Goal: Information Seeking & Learning: Learn about a topic

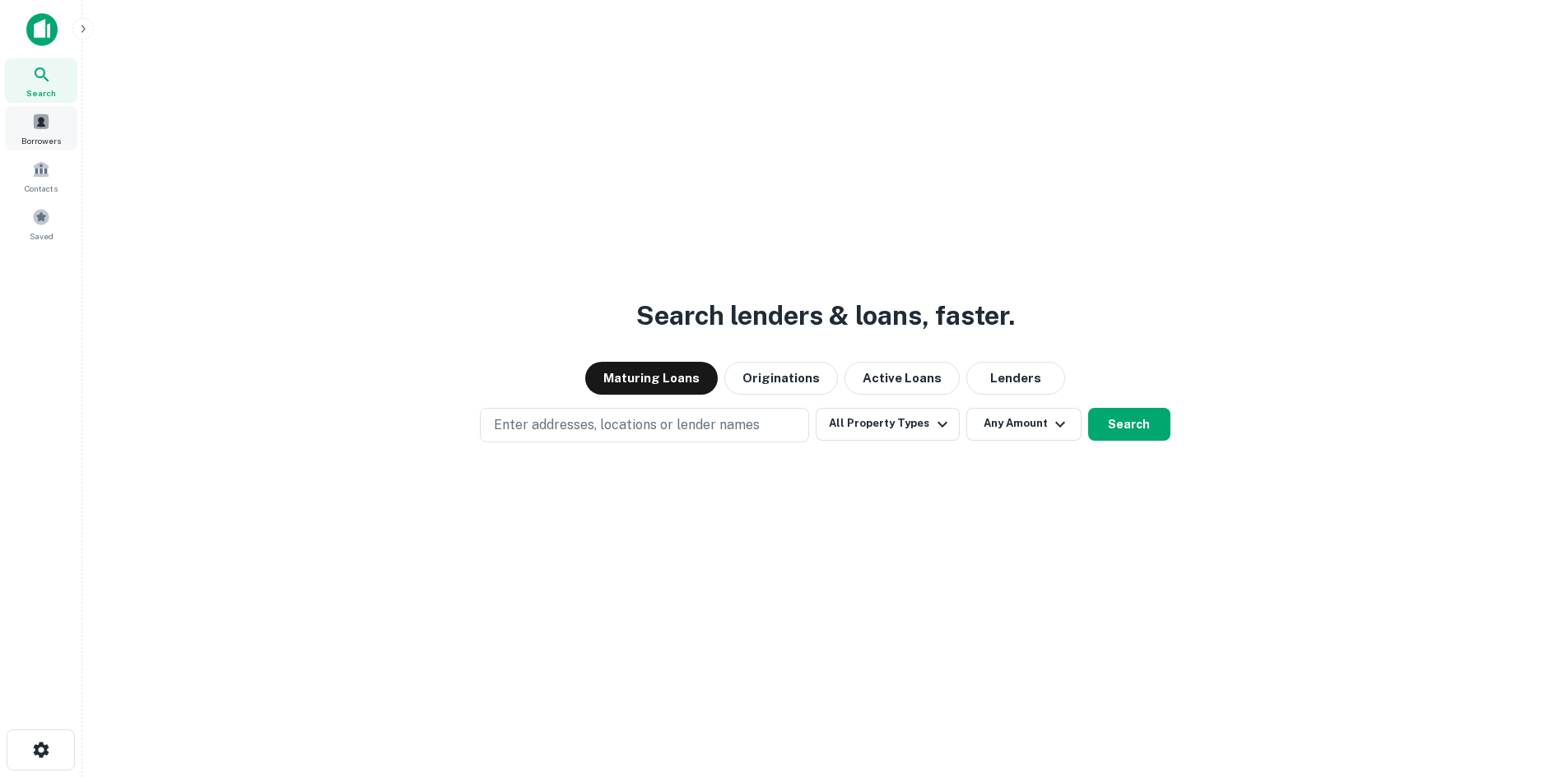
click at [43, 111] on div "Borrowers" at bounding box center [40, 127] width 72 height 44
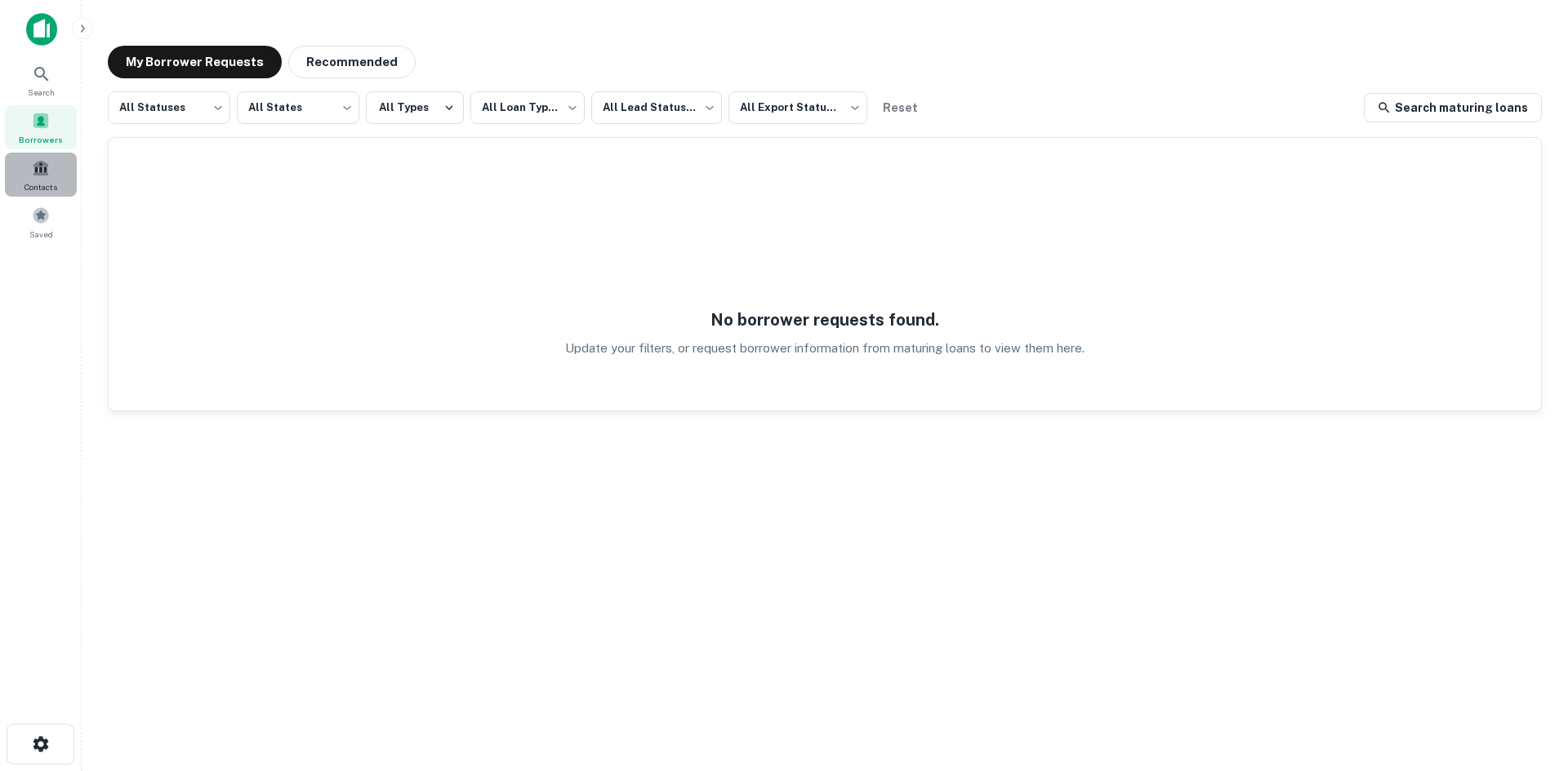
click at [46, 172] on span at bounding box center [40, 167] width 18 height 18
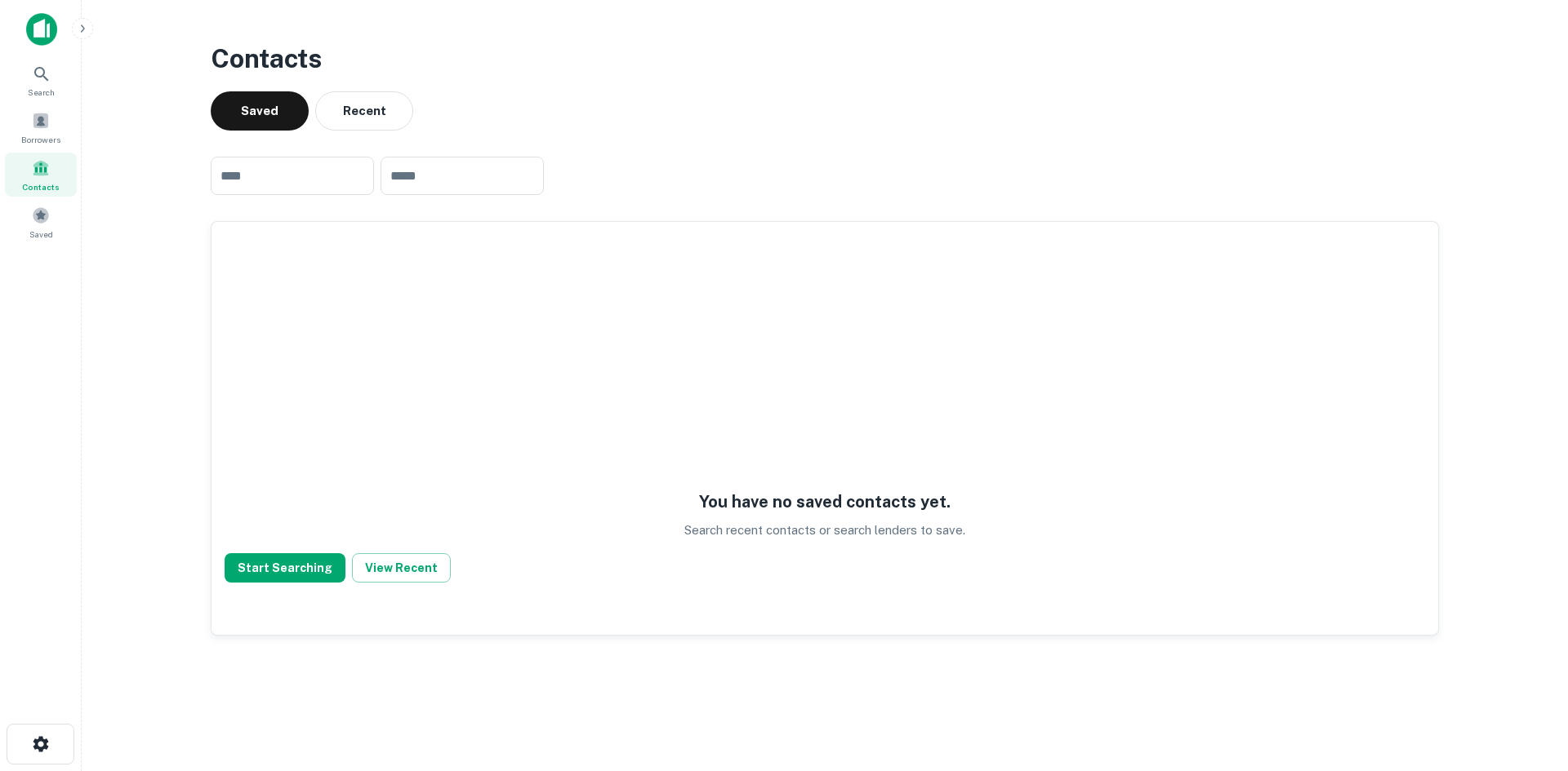
click at [37, 28] on img at bounding box center [41, 29] width 31 height 33
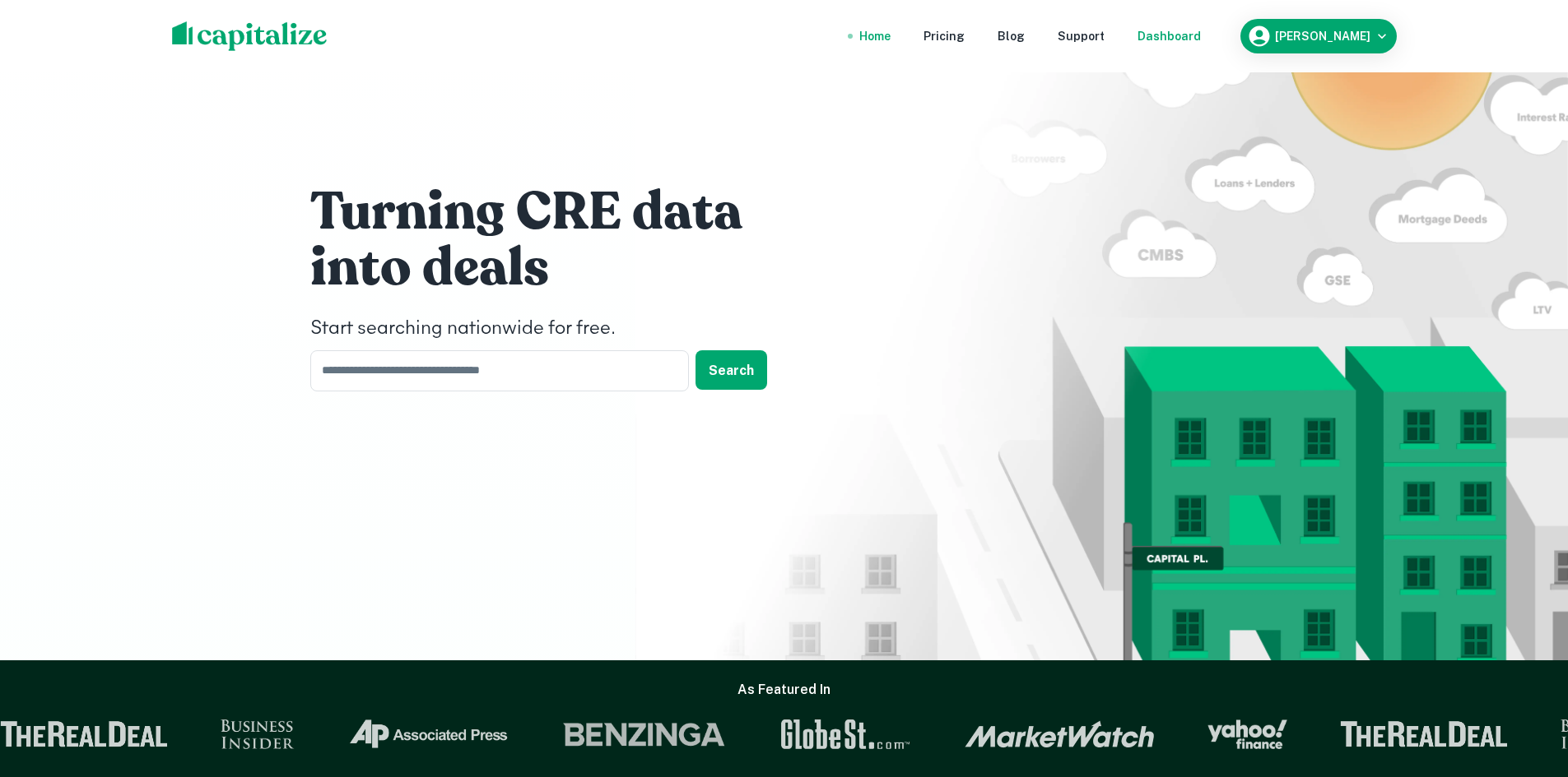
click at [1161, 30] on div "Dashboard" at bounding box center [1169, 36] width 64 height 18
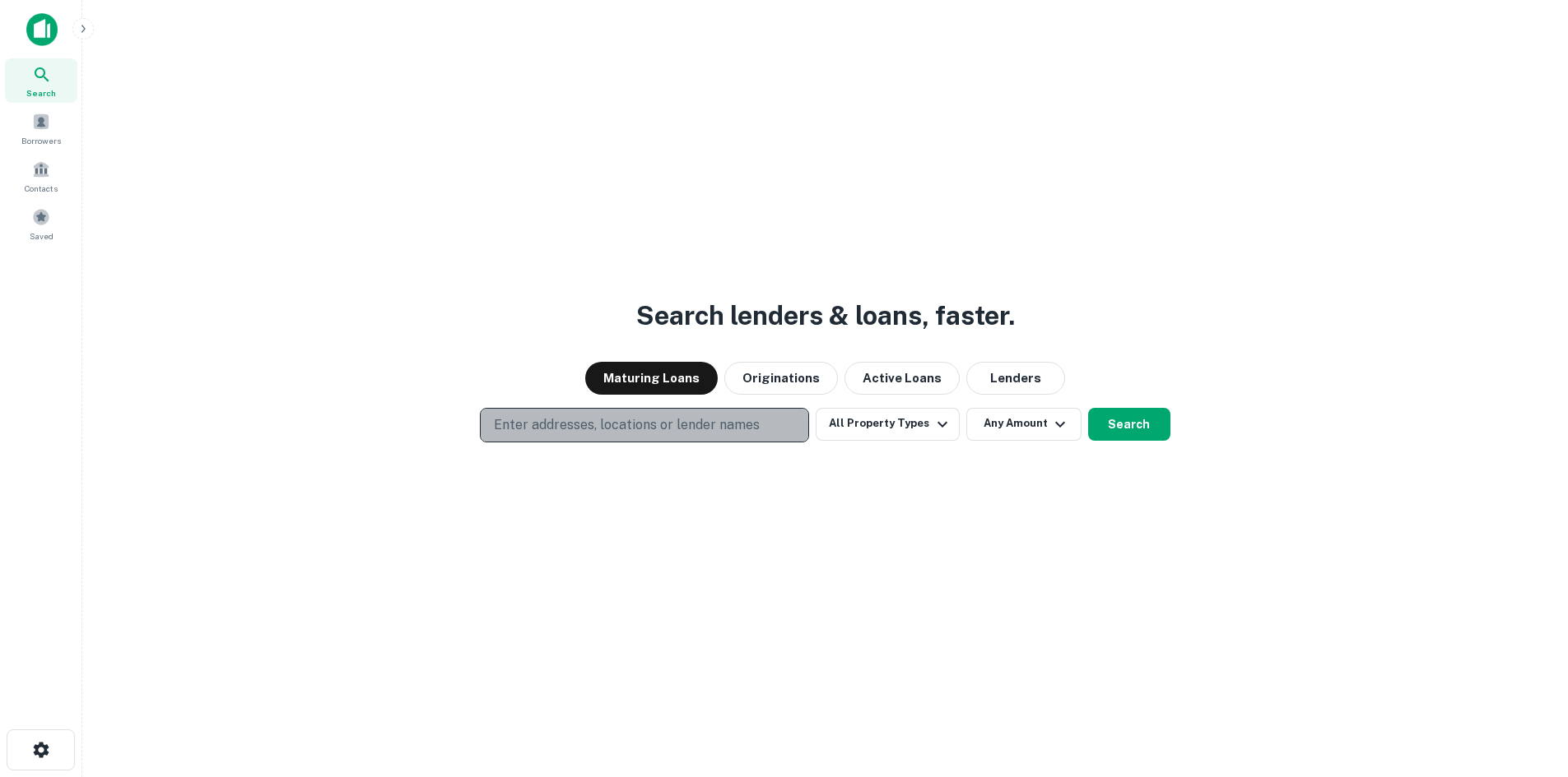
click at [656, 426] on p "Enter addresses, locations or lender names" at bounding box center [627, 425] width 266 height 20
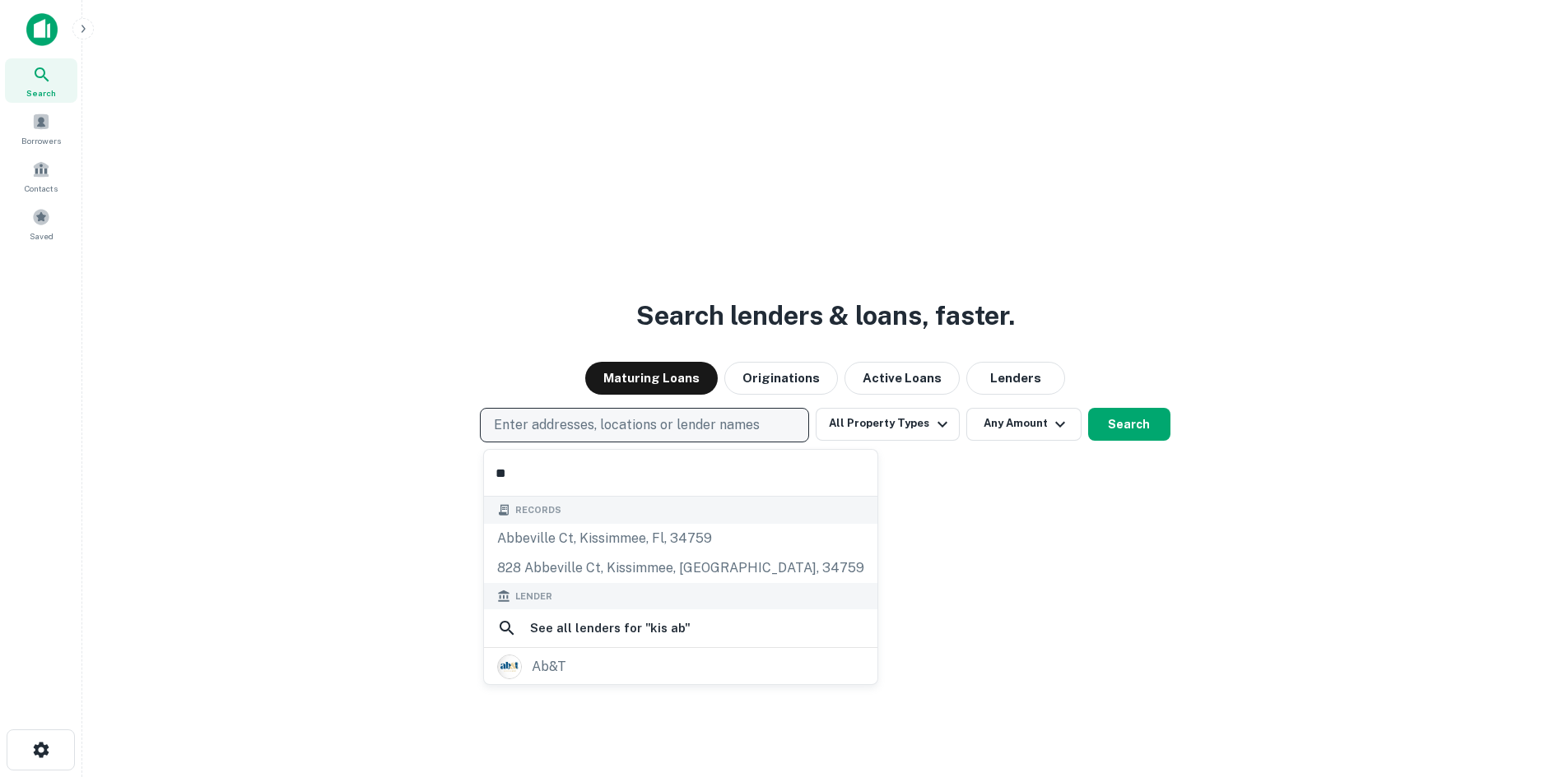
type input "*"
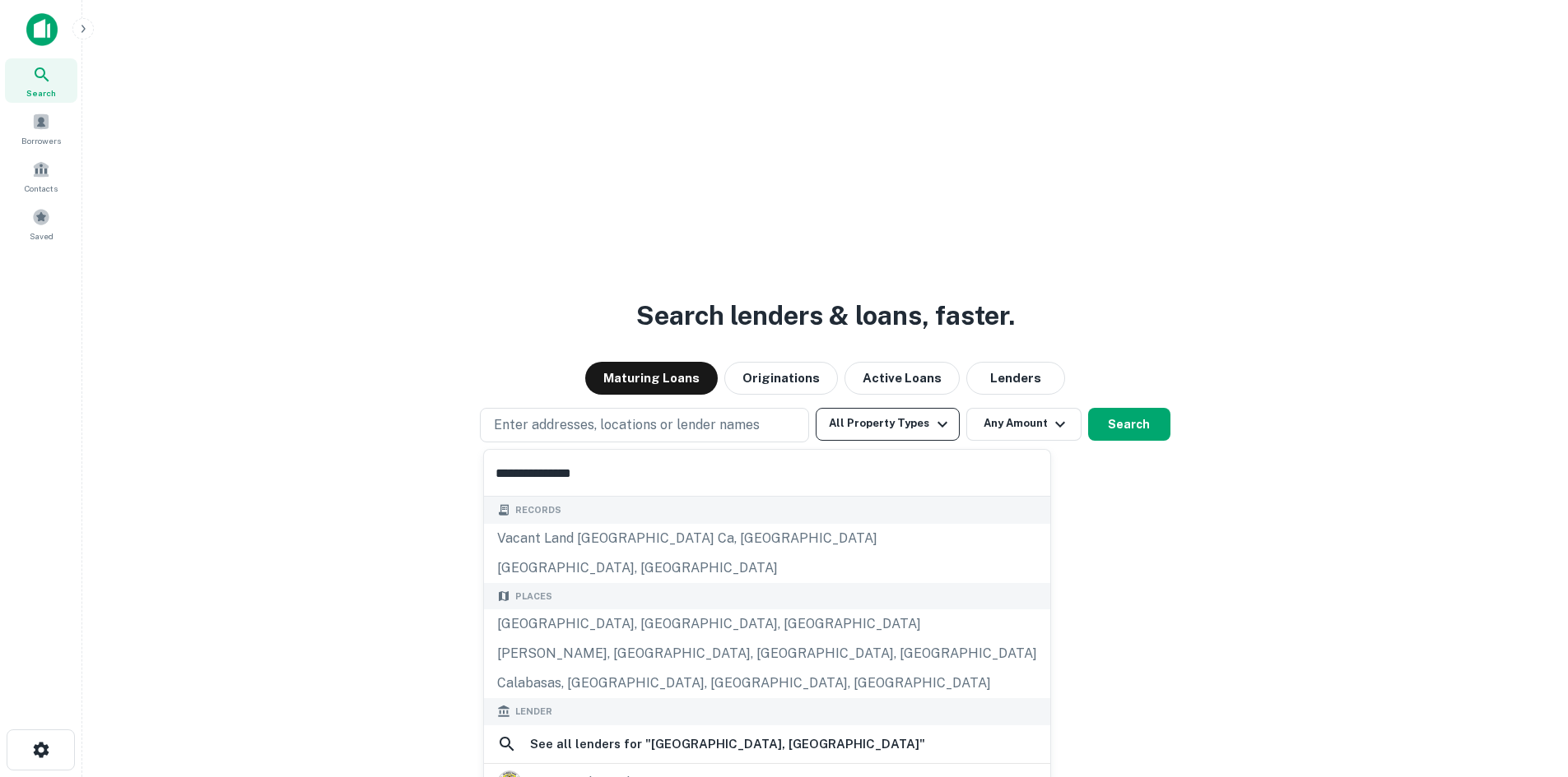
type input "**********"
click at [911, 427] on button "All Property Types" at bounding box center [887, 424] width 143 height 33
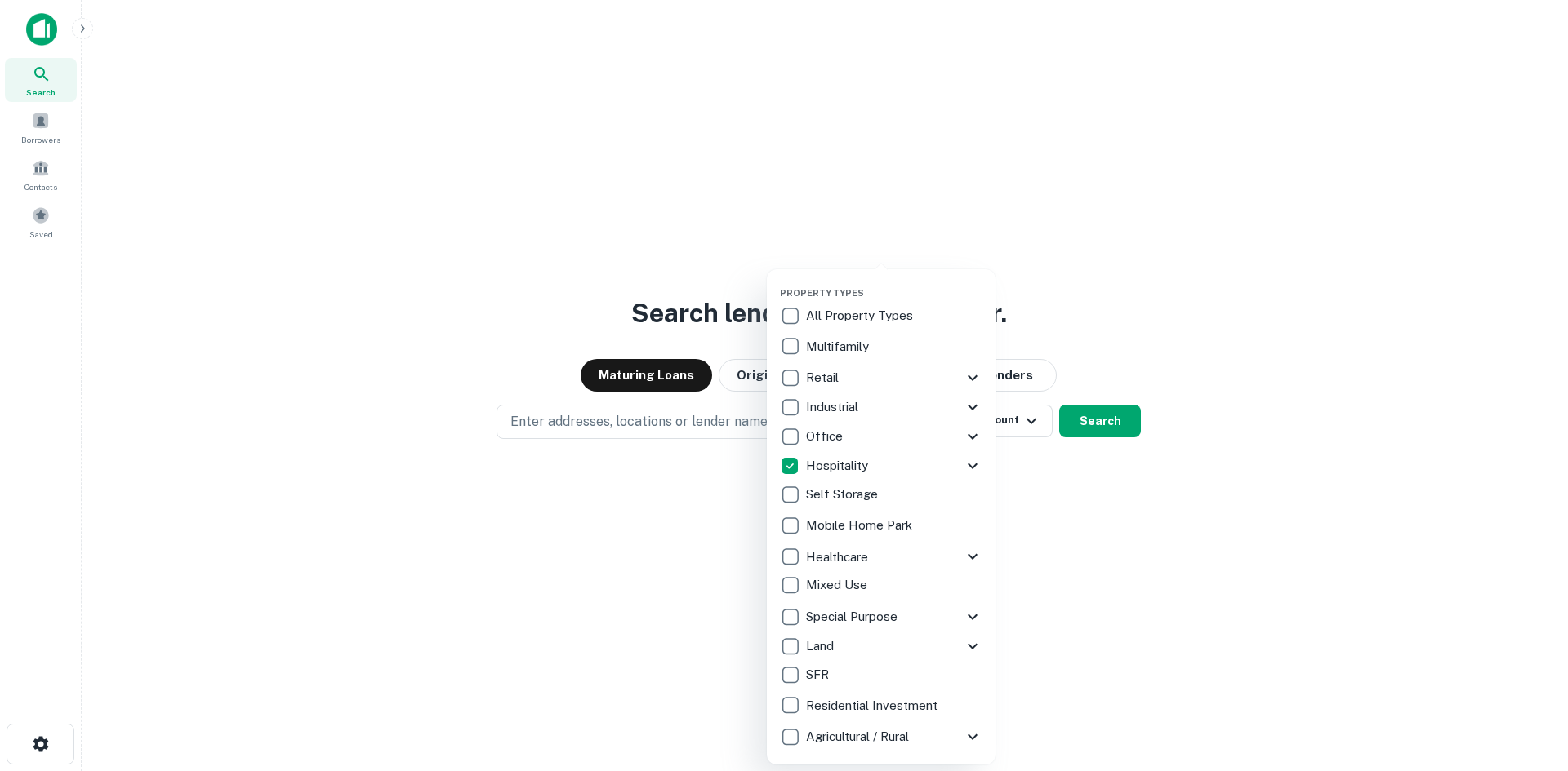
click at [1080, 555] on div at bounding box center [784, 386] width 1568 height 771
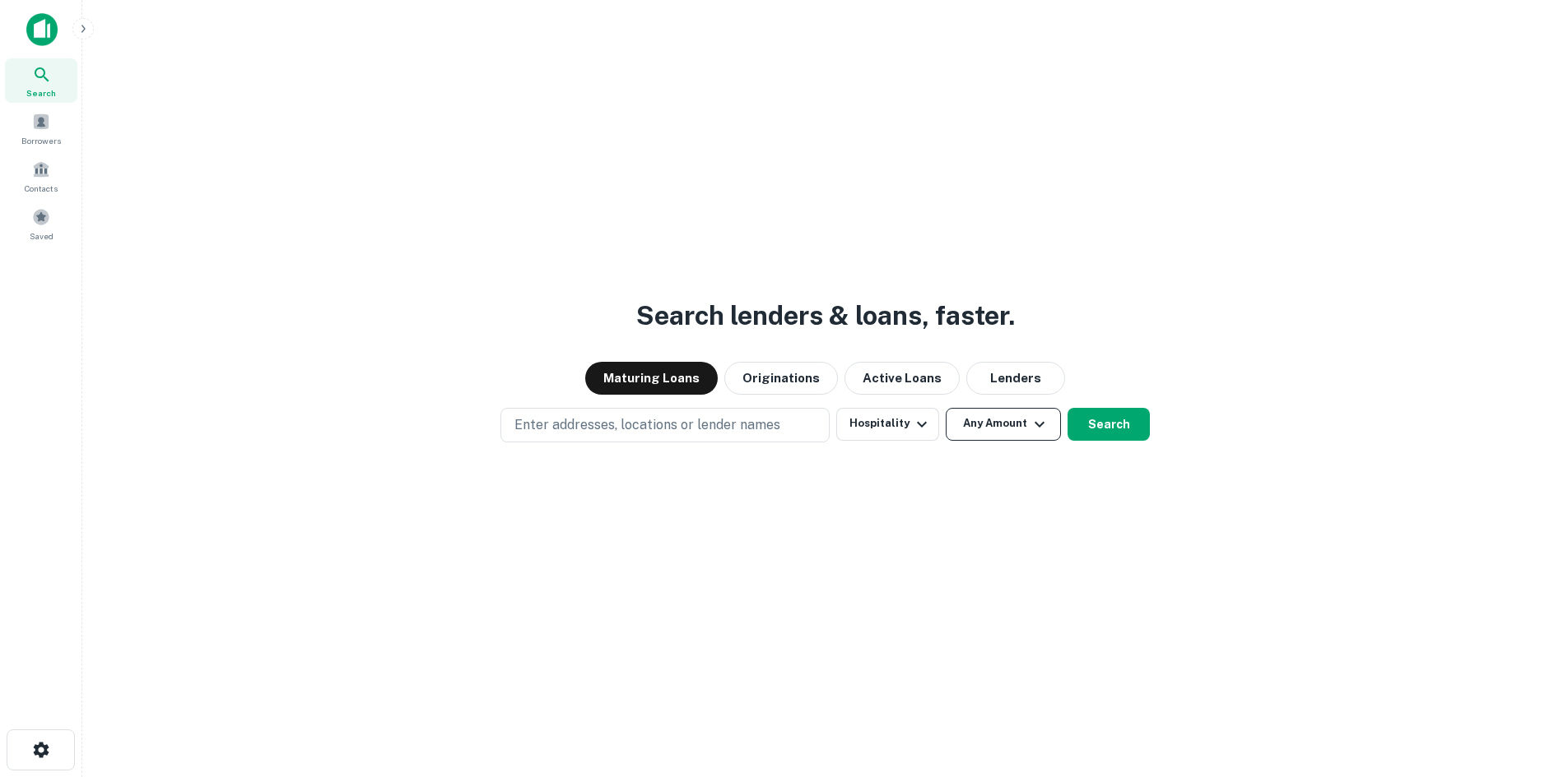
click at [1044, 421] on icon "button" at bounding box center [1039, 424] width 20 height 20
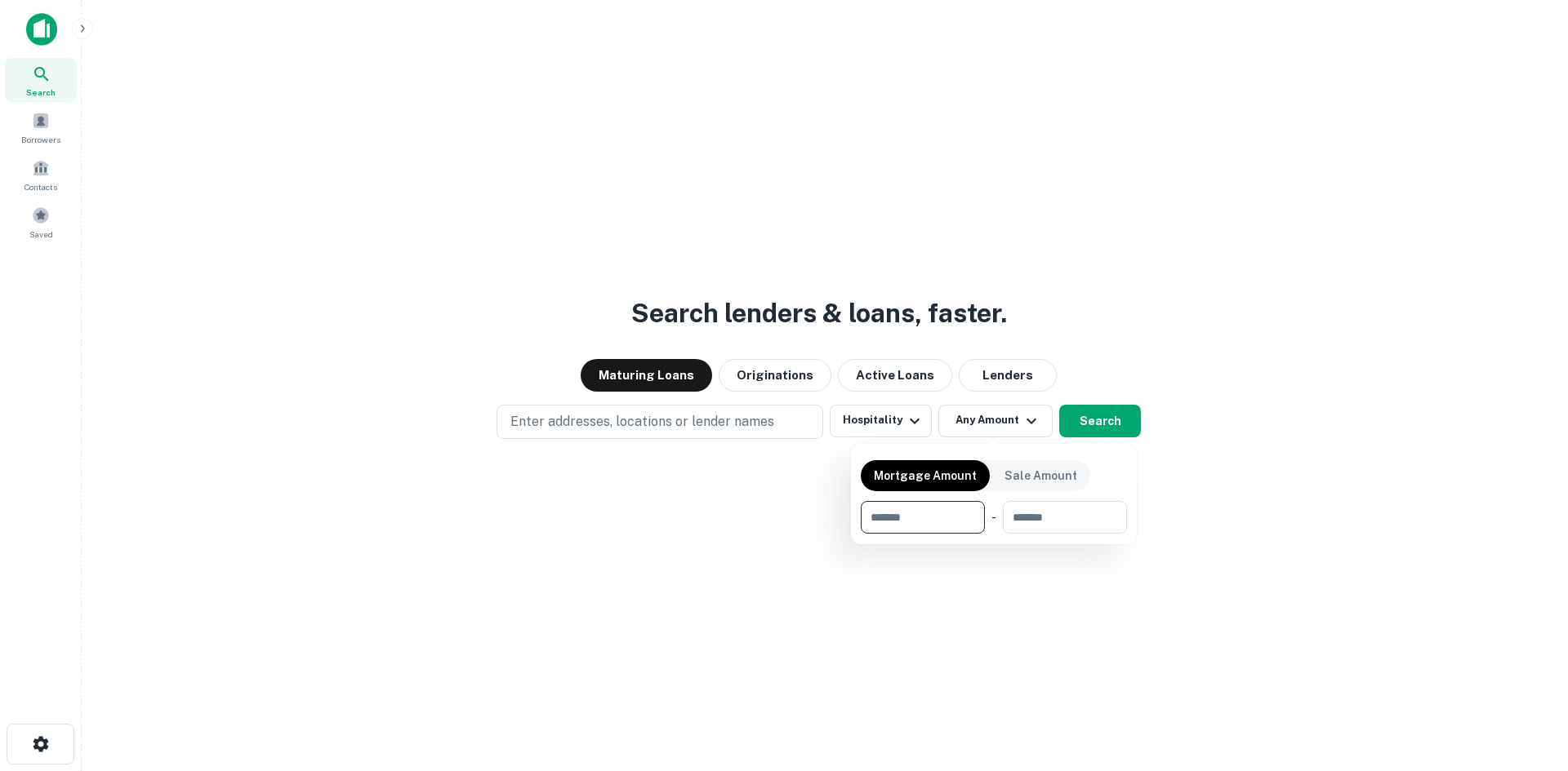
click at [960, 524] on input "number" at bounding box center [916, 516] width 112 height 33
type input "********"
type input "*********"
click at [1109, 420] on div at bounding box center [784, 386] width 1568 height 771
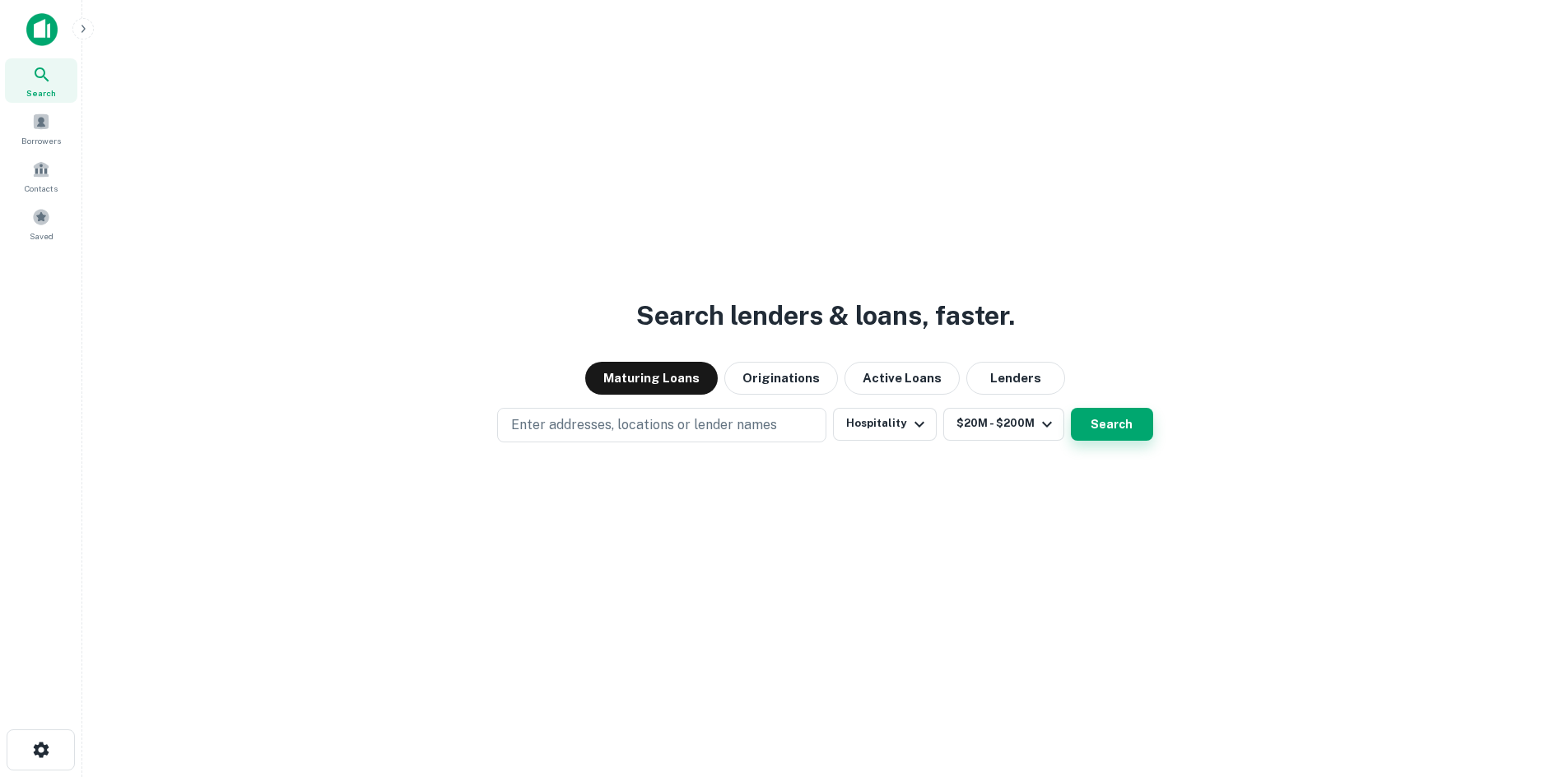
click at [1123, 428] on button "Search" at bounding box center [1112, 424] width 82 height 33
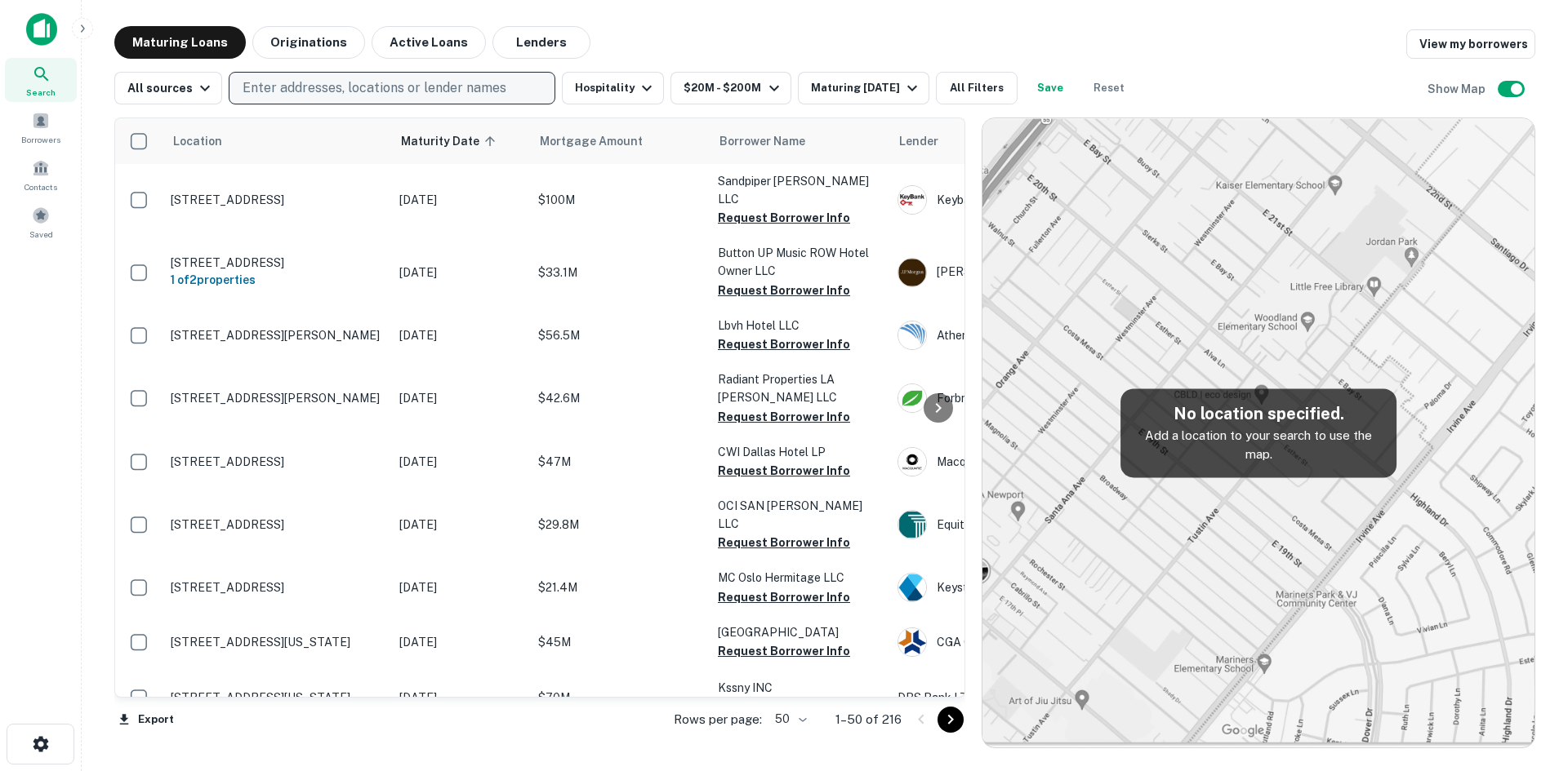
click at [455, 81] on p "Enter addresses, locations or lender names" at bounding box center [375, 87] width 264 height 20
type input "**********"
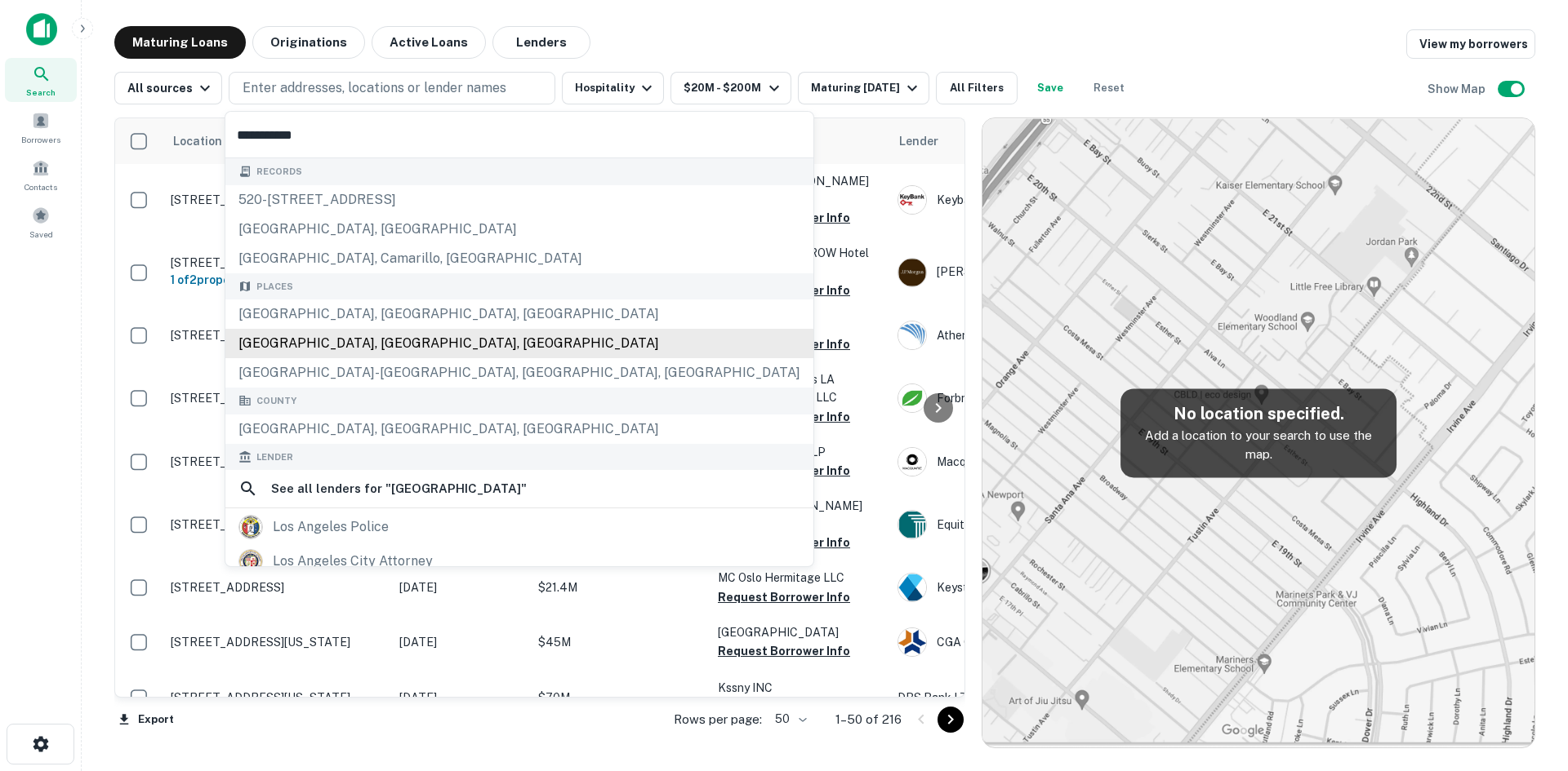
click at [335, 339] on div "Los Angeles County, CA, USA" at bounding box center [519, 344] width 588 height 30
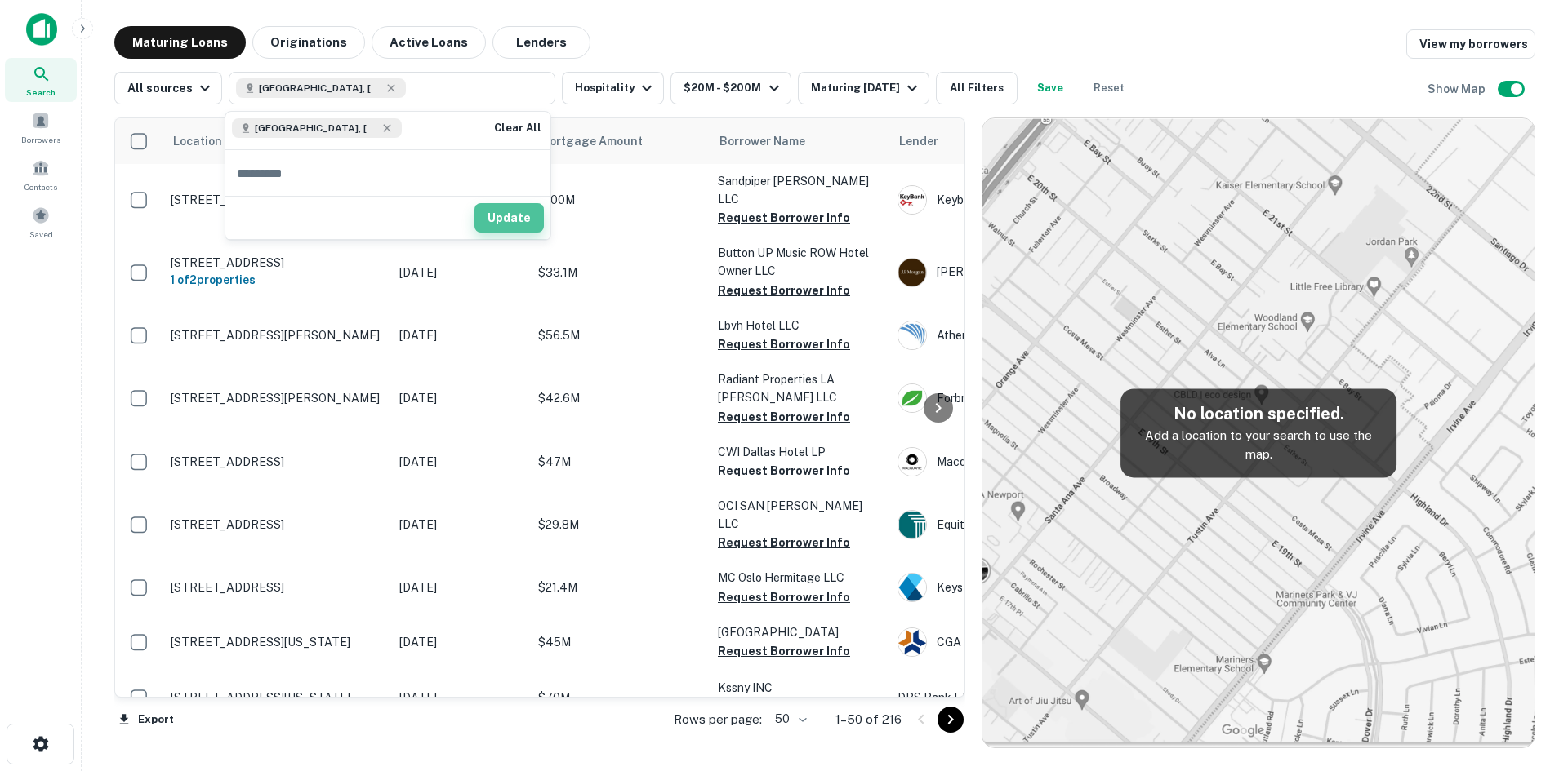
click at [507, 223] on button "Update" at bounding box center [508, 218] width 70 height 30
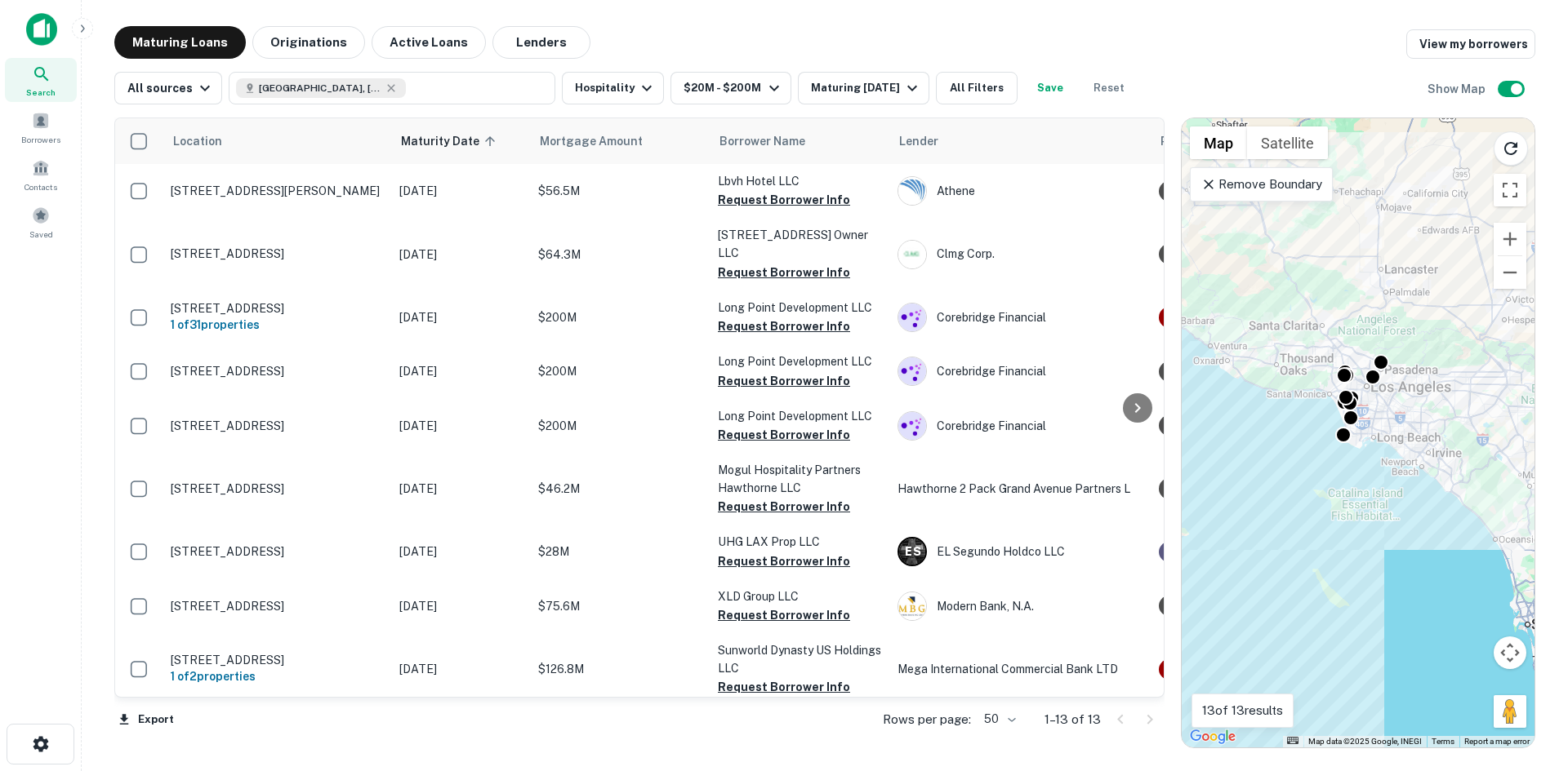
drag, startPoint x: 978, startPoint y: 326, endPoint x: 1177, endPoint y: 311, distance: 199.6
click at [1177, 311] on div at bounding box center [1173, 433] width 17 height 631
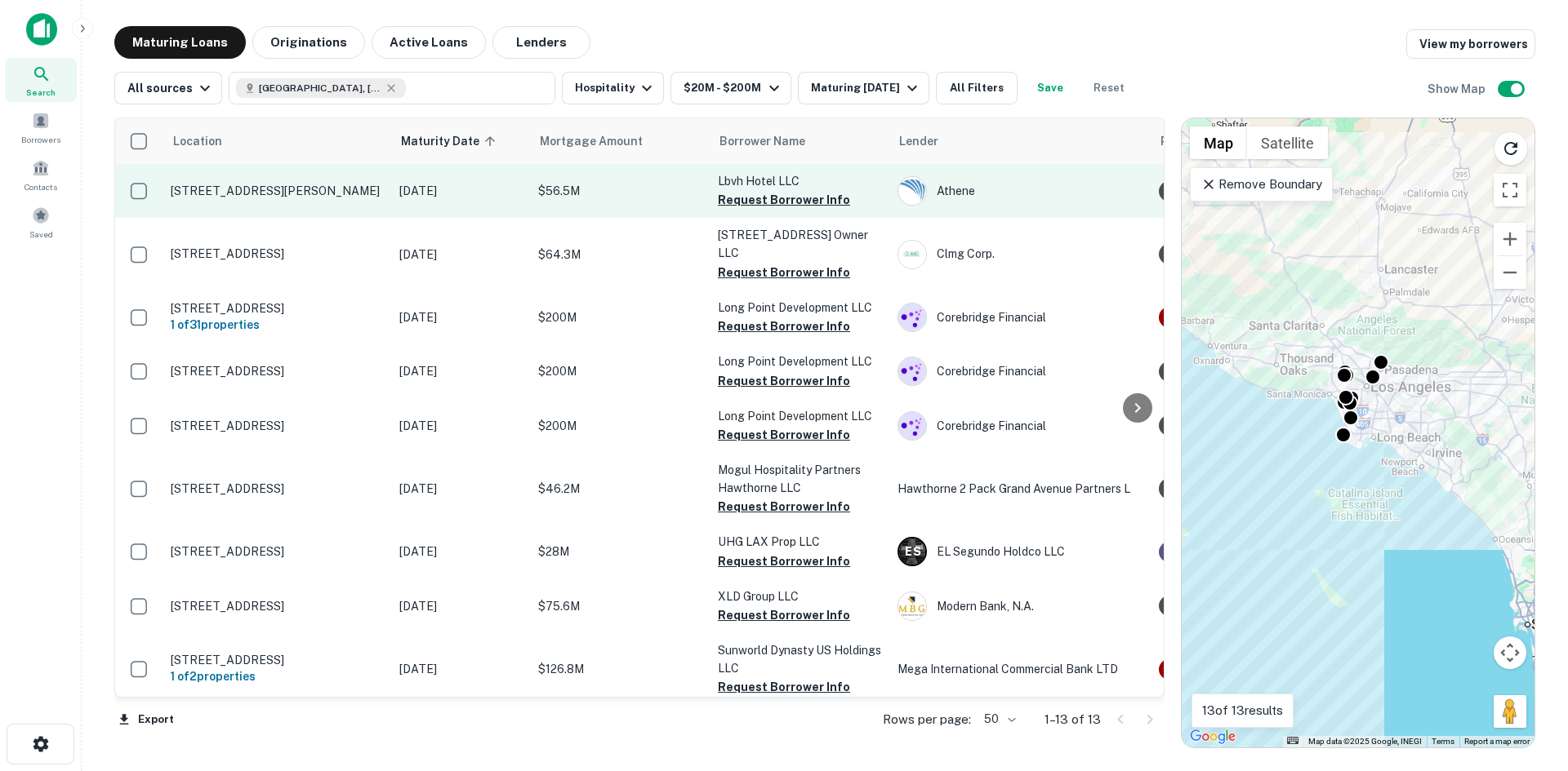
click at [255, 184] on p "[STREET_ADDRESS][PERSON_NAME]" at bounding box center [277, 191] width 212 height 15
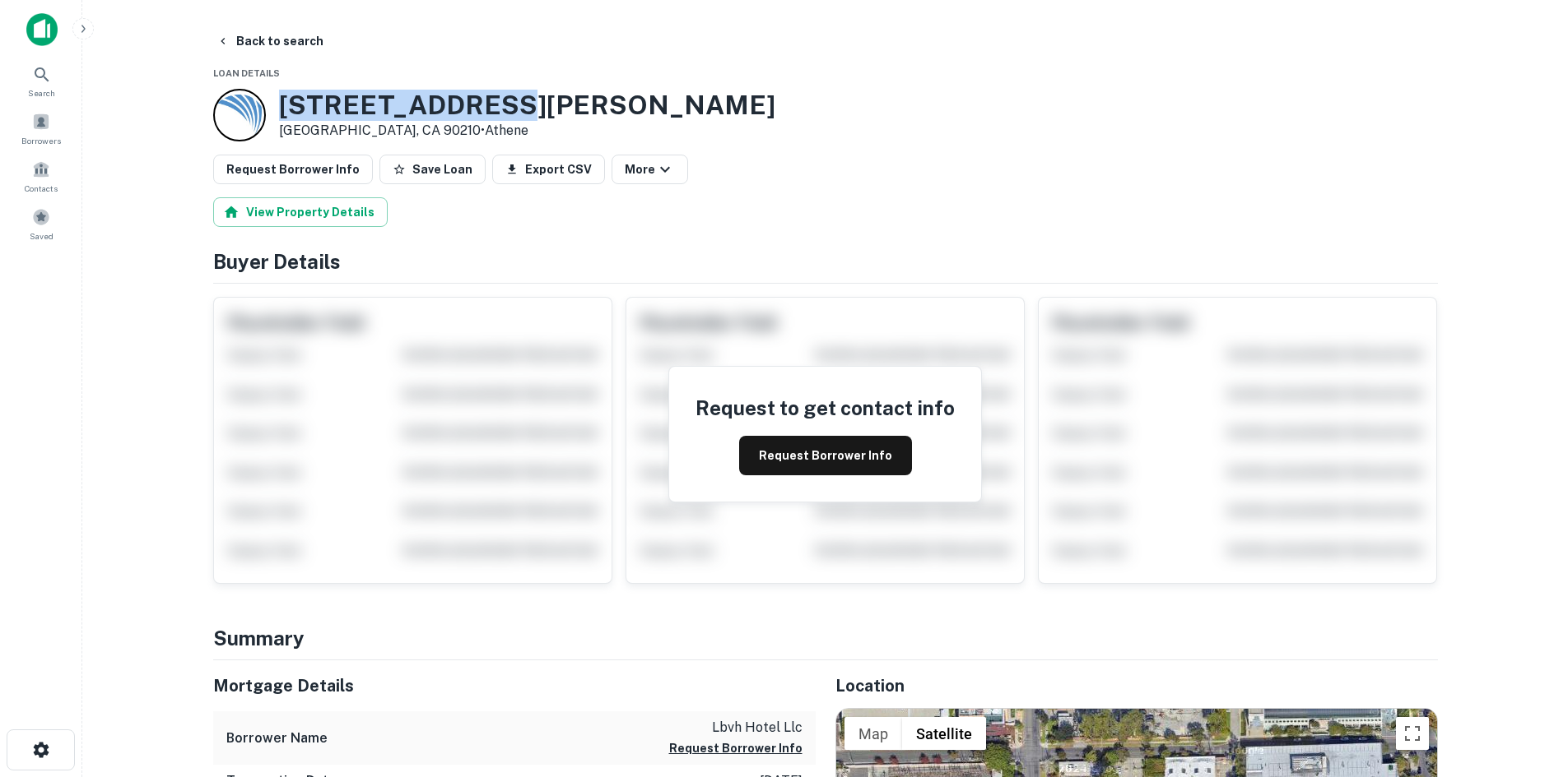
drag, startPoint x: 506, startPoint y: 101, endPoint x: 284, endPoint y: 95, distance: 222.1
click at [284, 95] on div "9291 Burton Way Beverly Hills, CA 90210 • Athene" at bounding box center [825, 115] width 1224 height 52
copy h3 "9291 Burton Way"
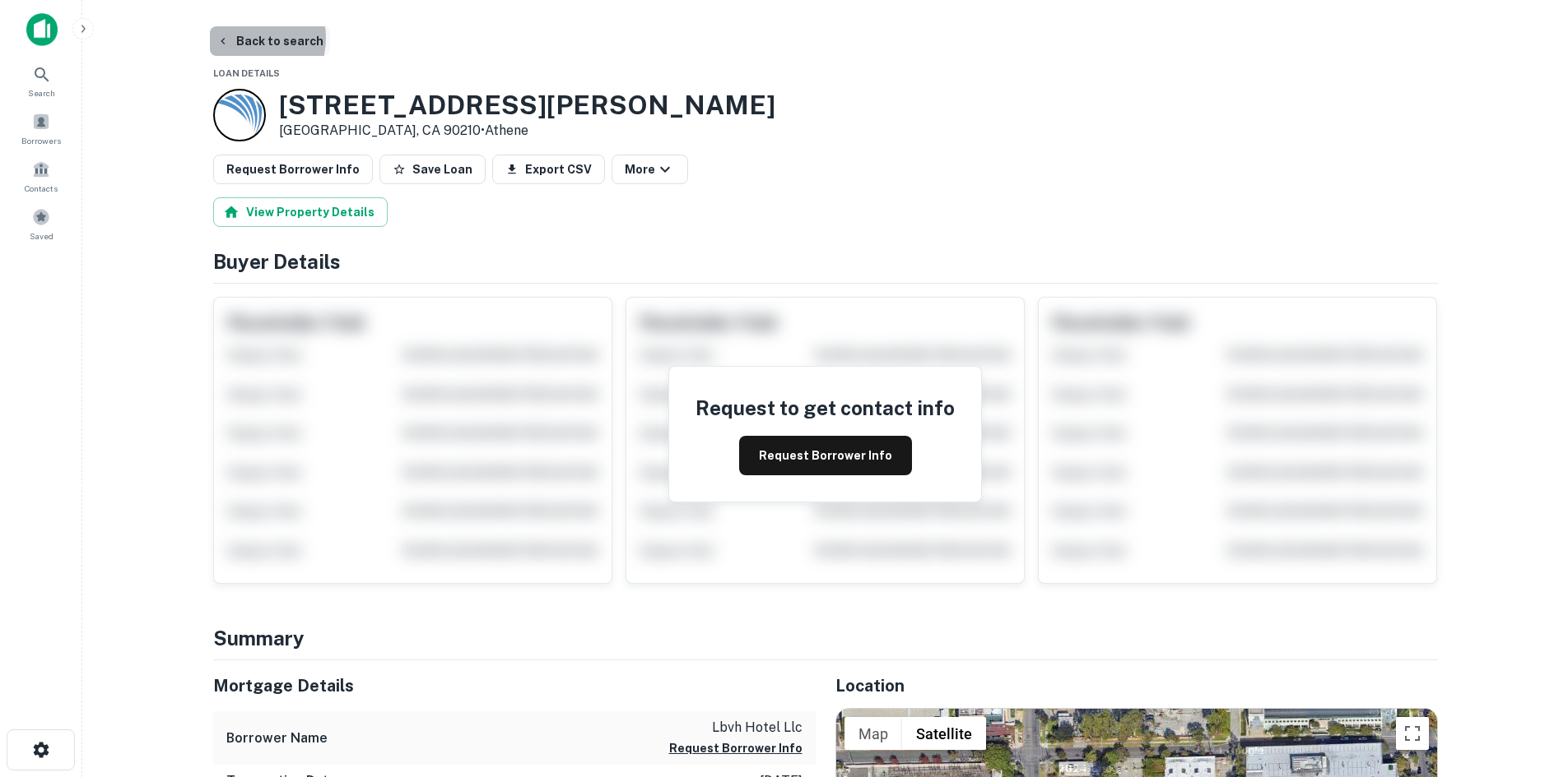
click at [237, 37] on button "Back to search" at bounding box center [270, 41] width 120 height 30
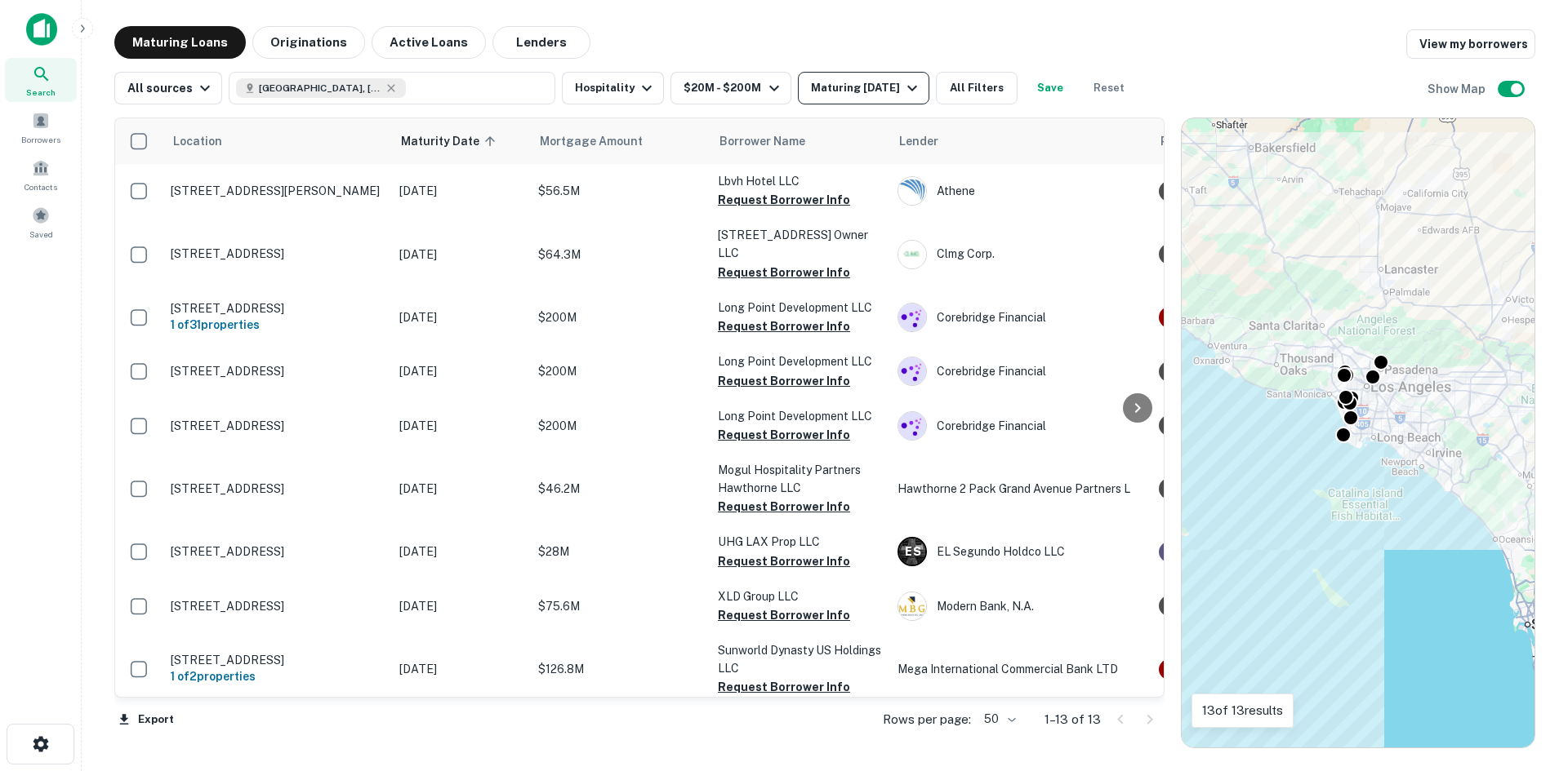
click at [890, 87] on div "Maturing In 1 Year" at bounding box center [865, 87] width 111 height 20
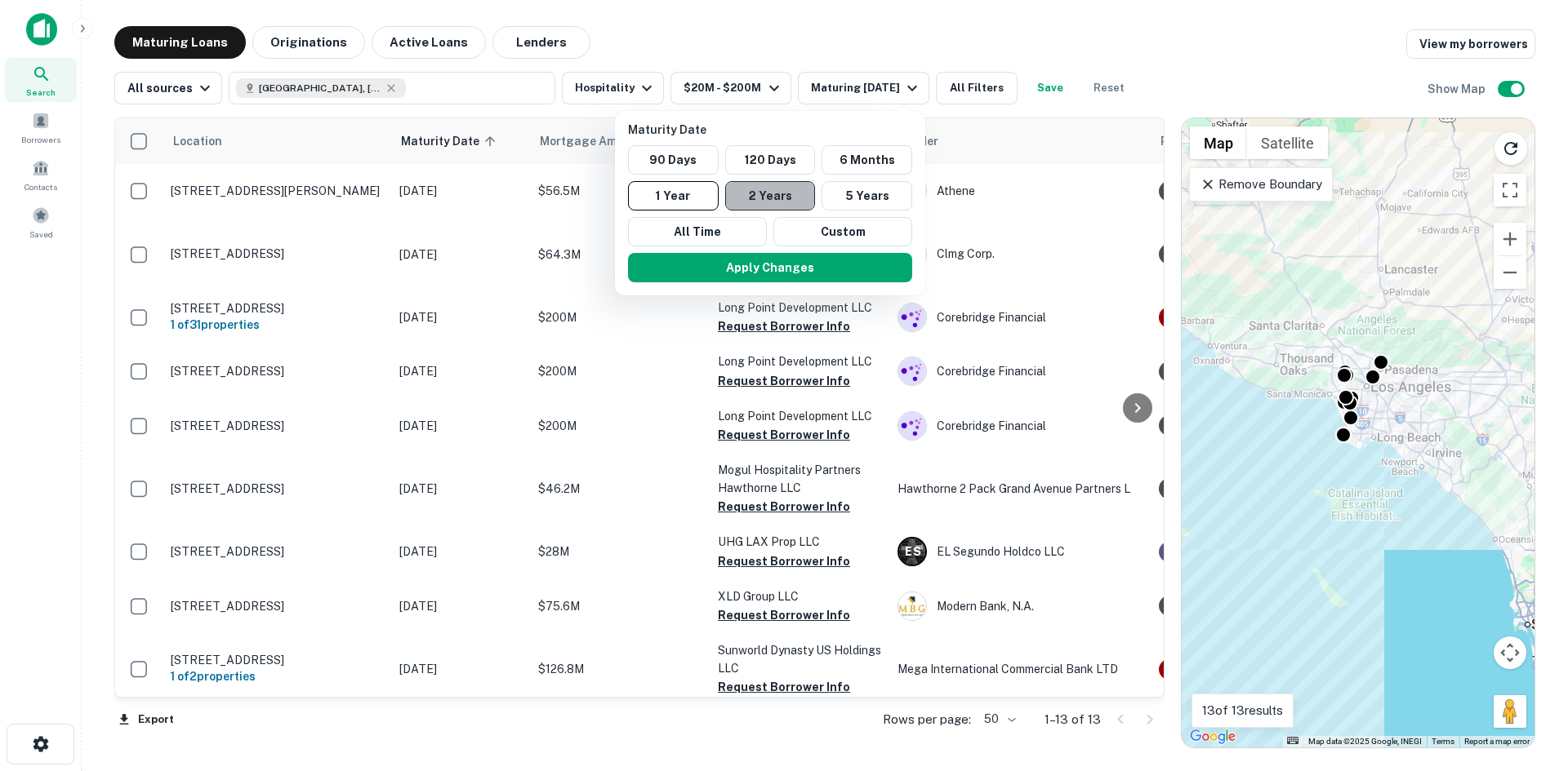
click at [784, 194] on button "2 Years" at bounding box center [771, 196] width 91 height 30
click at [734, 275] on button "Apply Changes" at bounding box center [778, 268] width 284 height 30
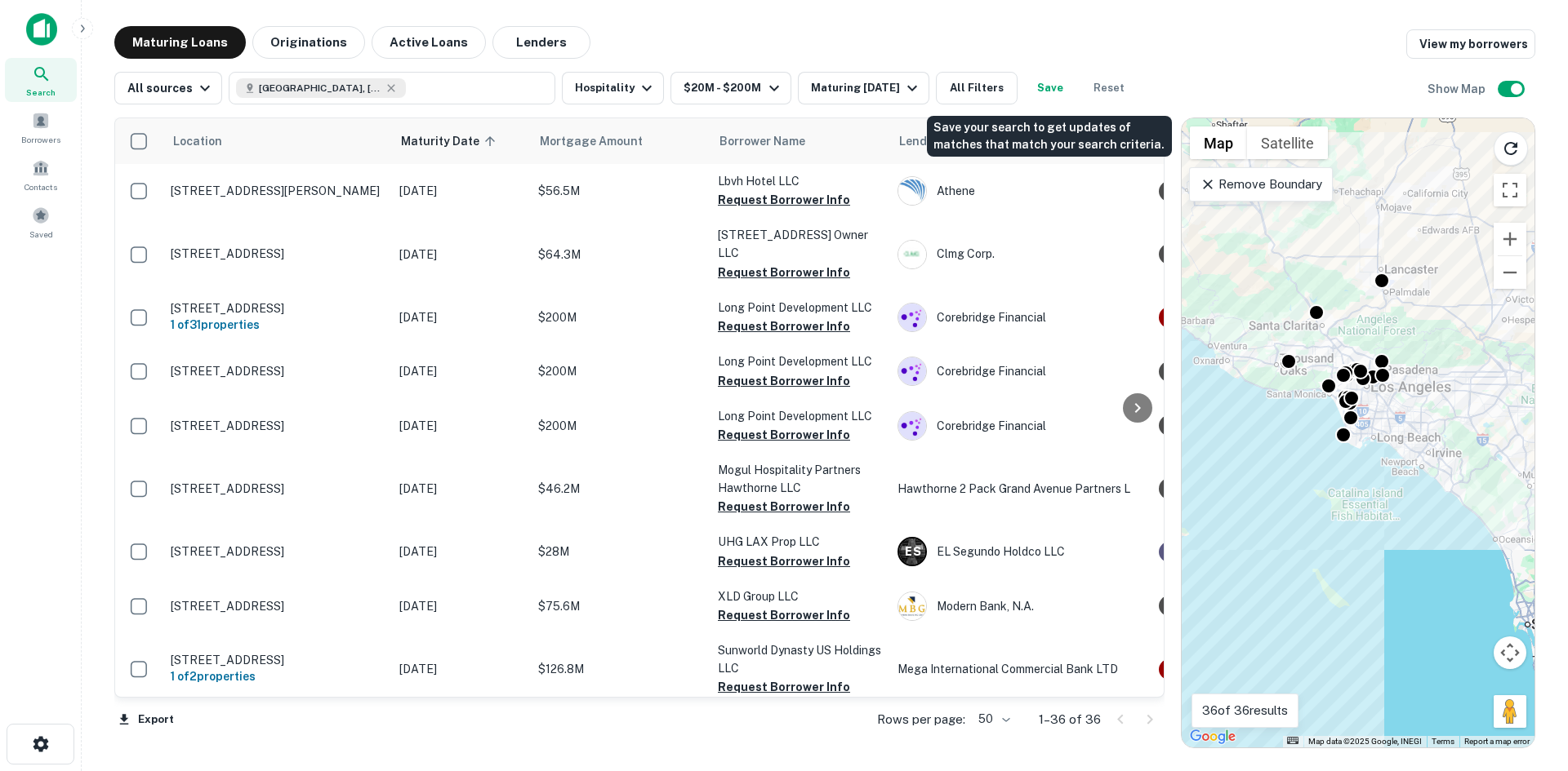
click at [1053, 89] on button "Save" at bounding box center [1050, 87] width 52 height 33
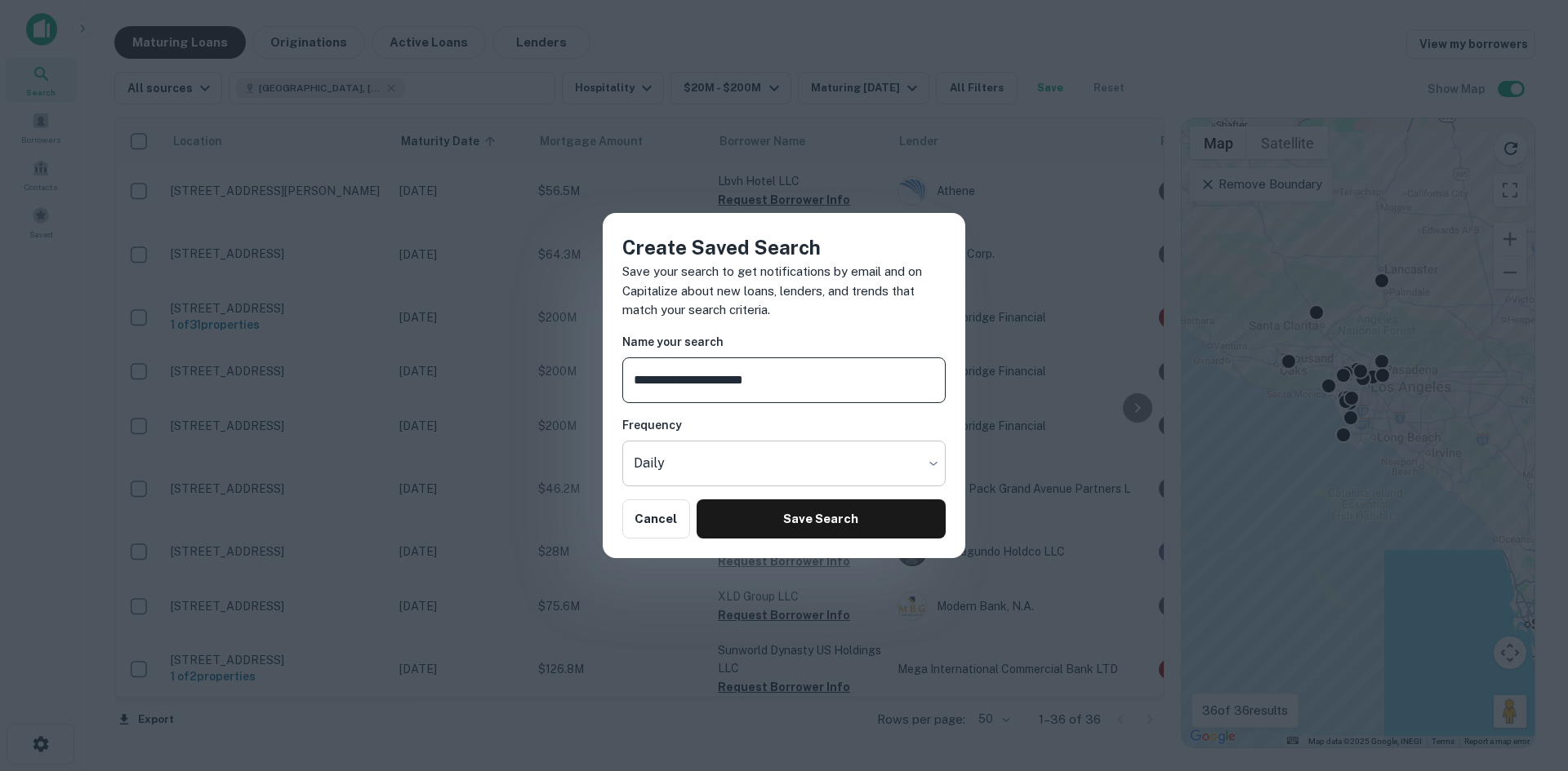
type input "**********"
click at [894, 450] on body "Search Borrowers Contacts Saved Maturing Loans Originations Active Loans Lender…" at bounding box center [784, 386] width 1568 height 771
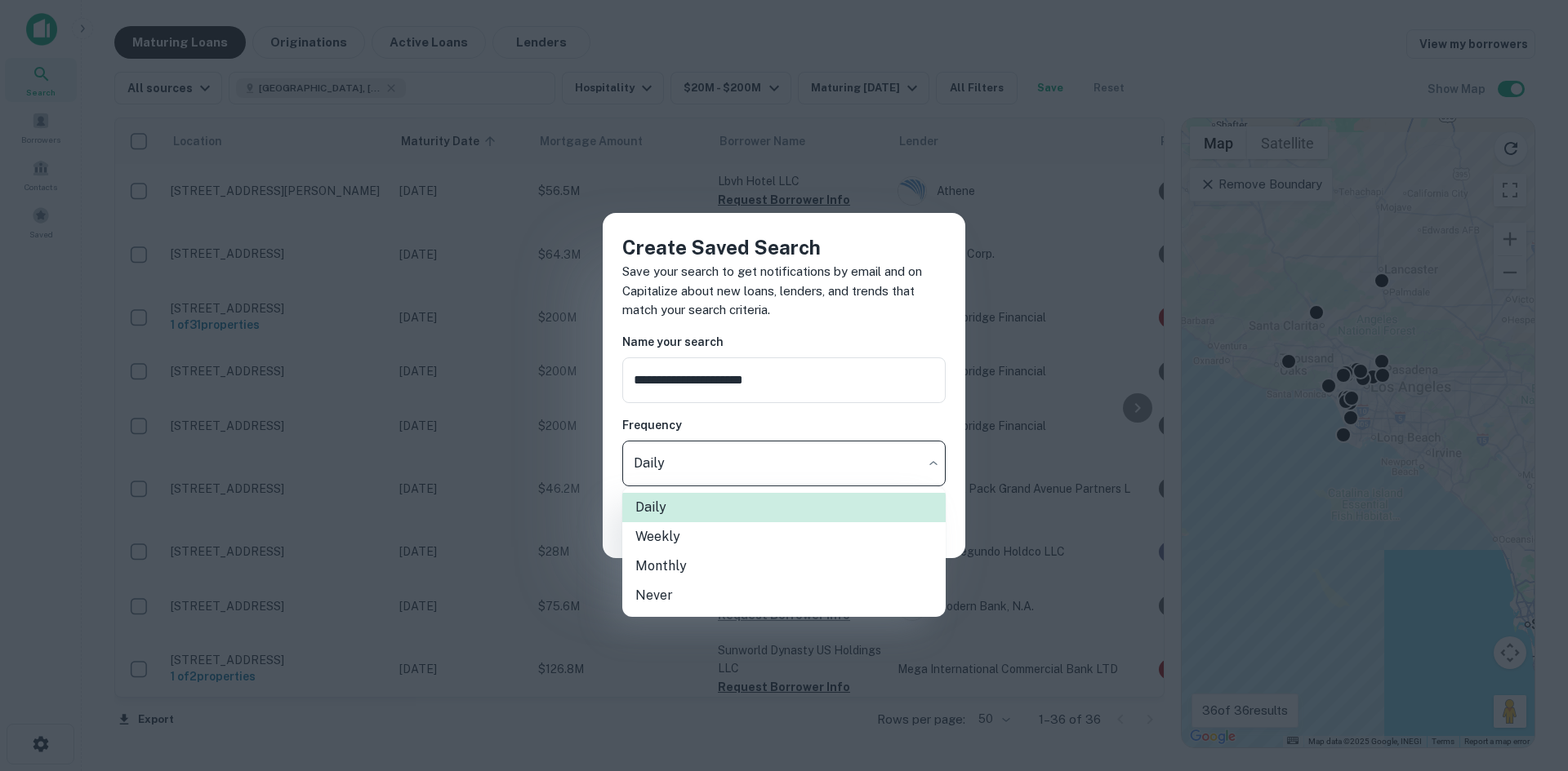
click at [794, 534] on li "Weekly" at bounding box center [784, 537] width 323 height 30
type input "******"
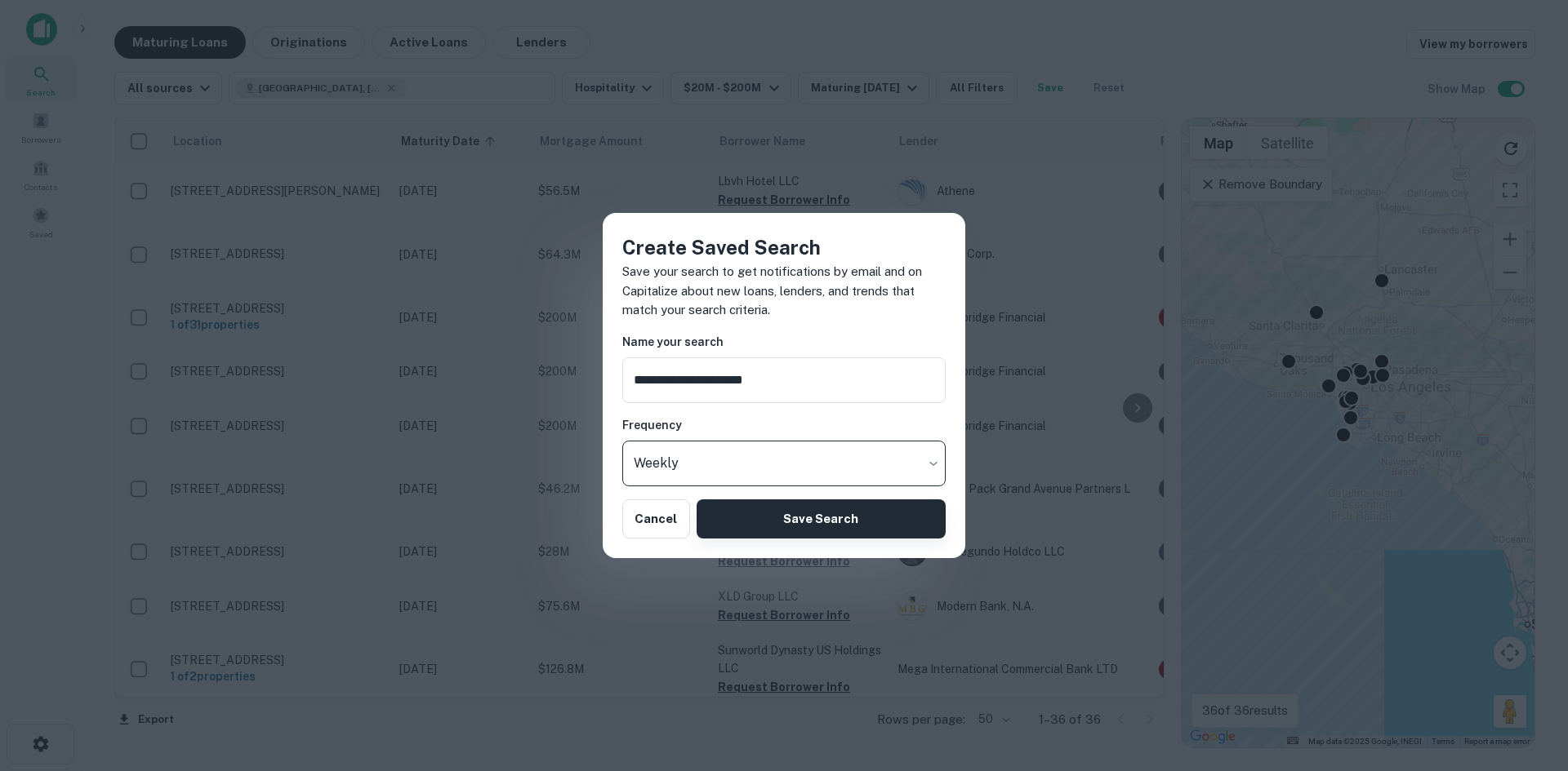
click at [802, 516] on button "Save Search" at bounding box center [821, 519] width 249 height 39
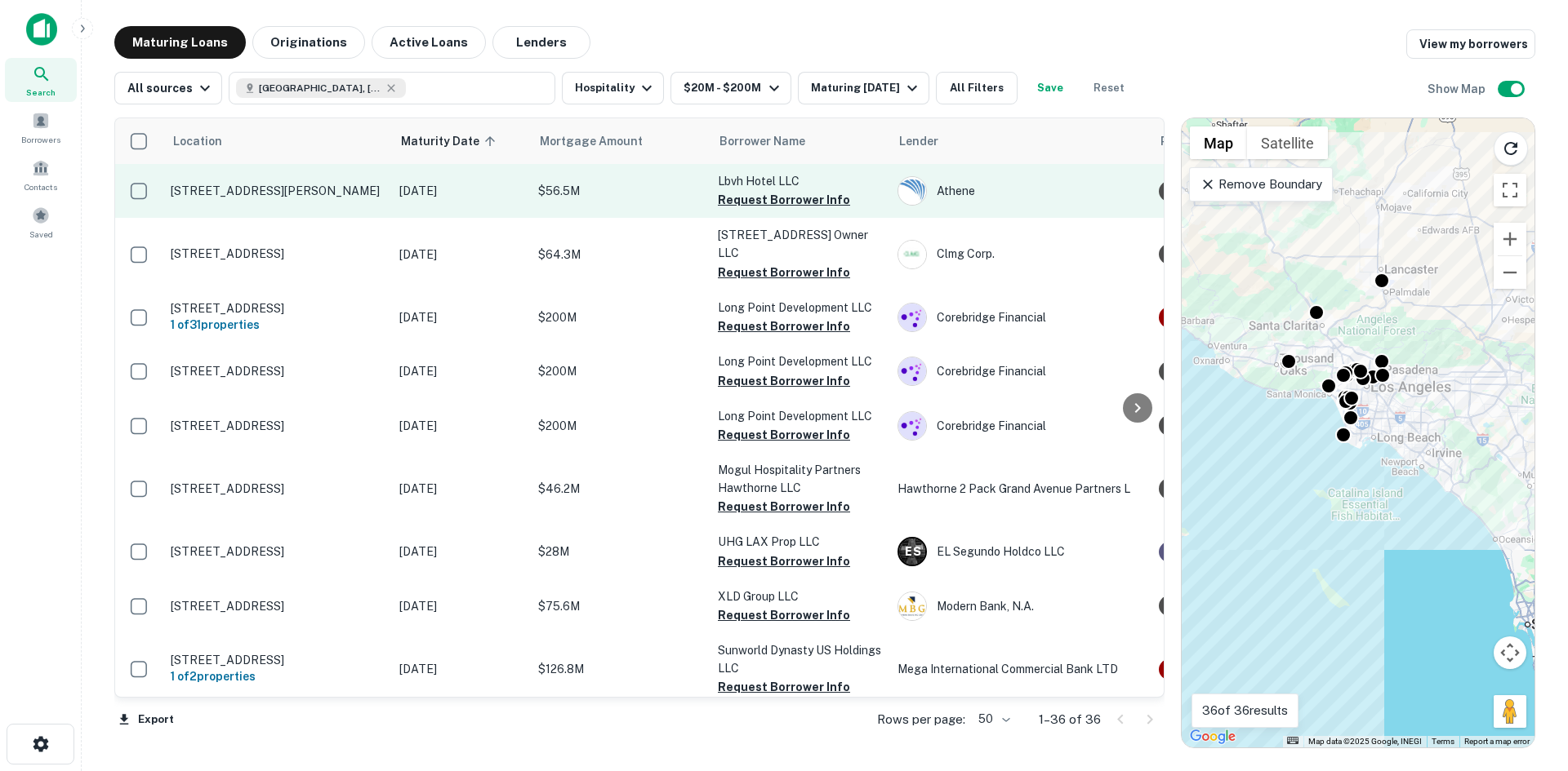
drag, startPoint x: 607, startPoint y: 140, endPoint x: 639, endPoint y: 165, distance: 40.6
click at [607, 140] on span "Mortgage Amount" at bounding box center [602, 140] width 125 height 20
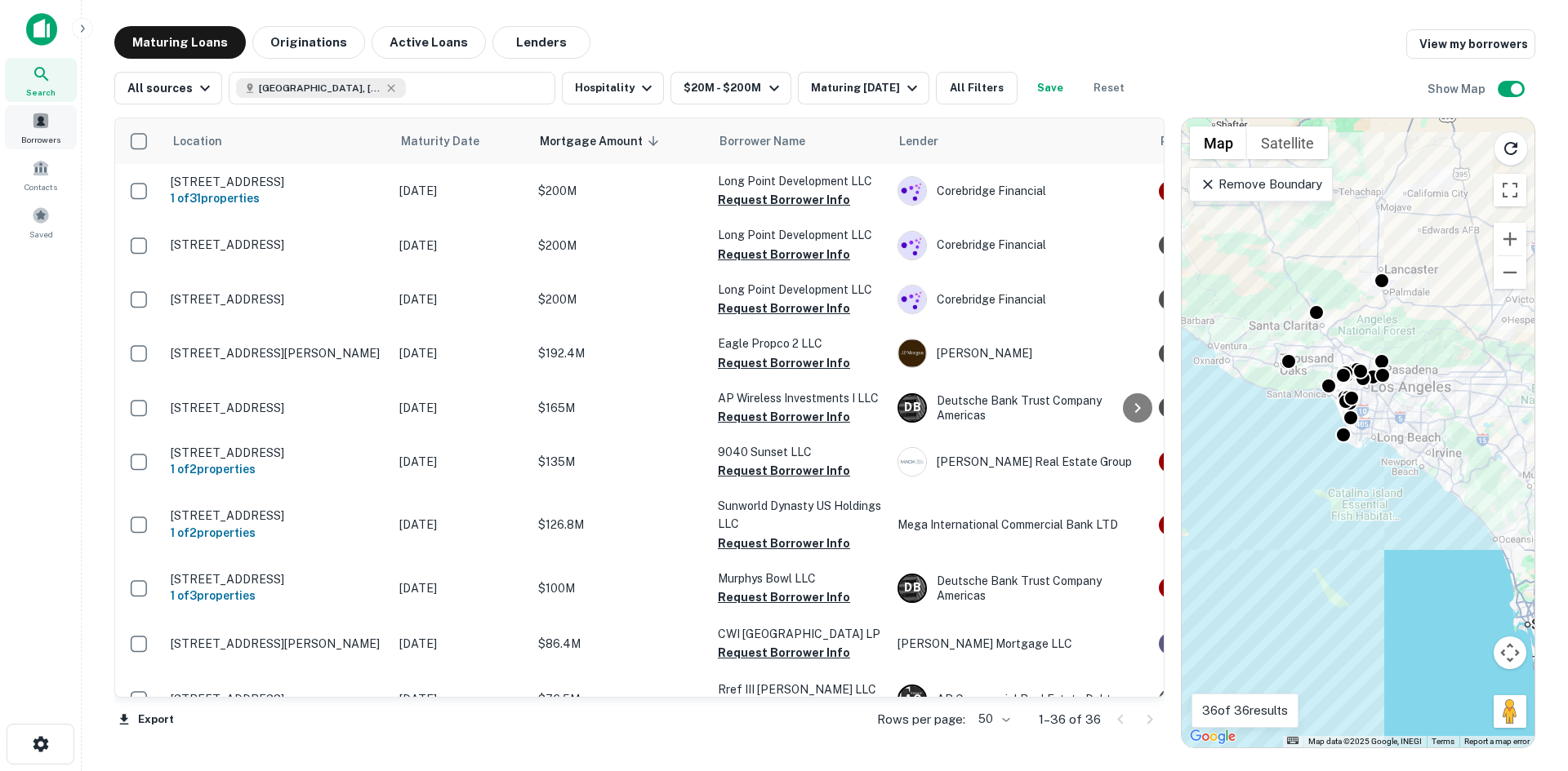
click at [46, 128] on span at bounding box center [40, 120] width 18 height 18
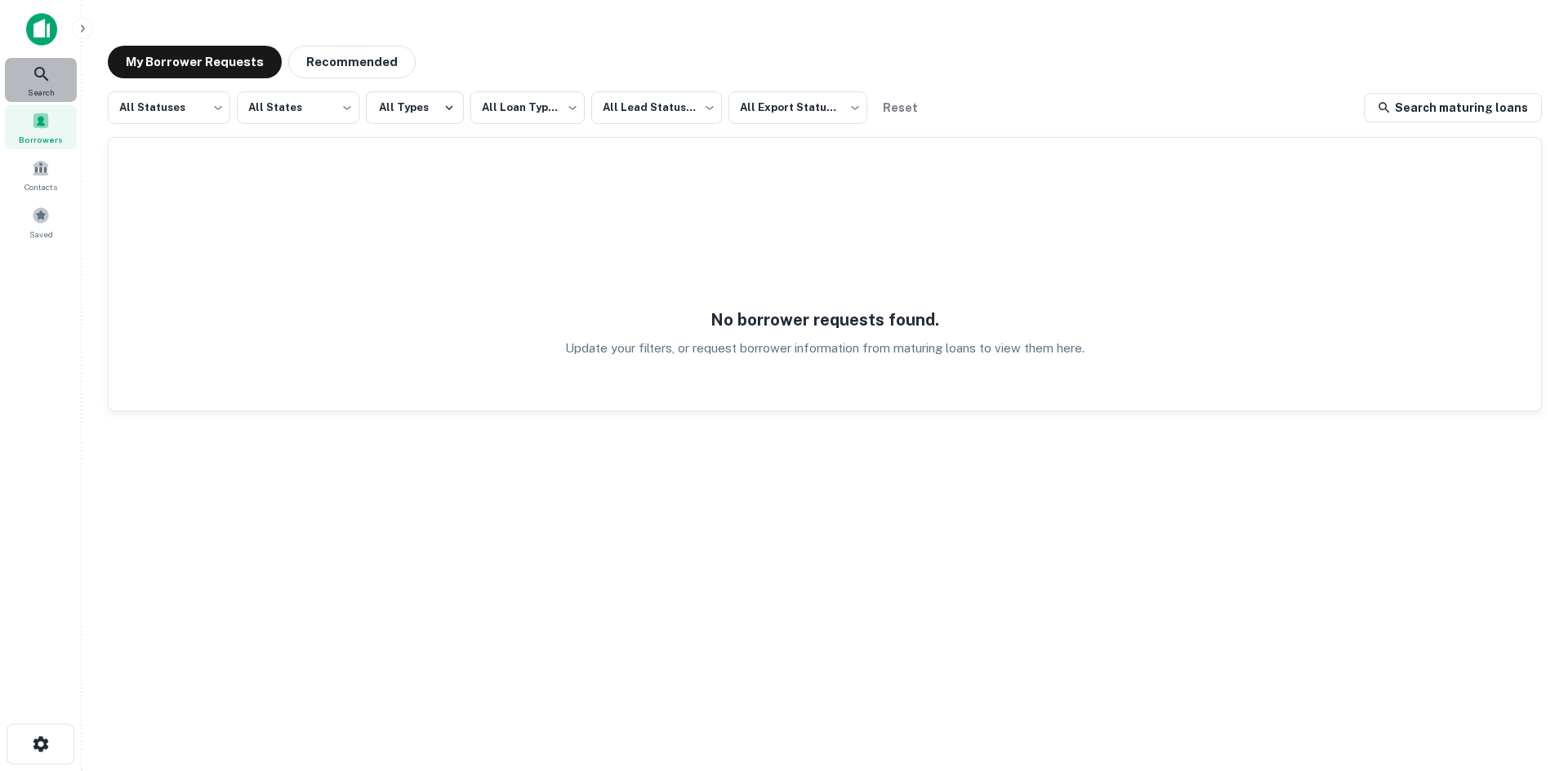
click at [35, 72] on icon at bounding box center [41, 73] width 14 height 14
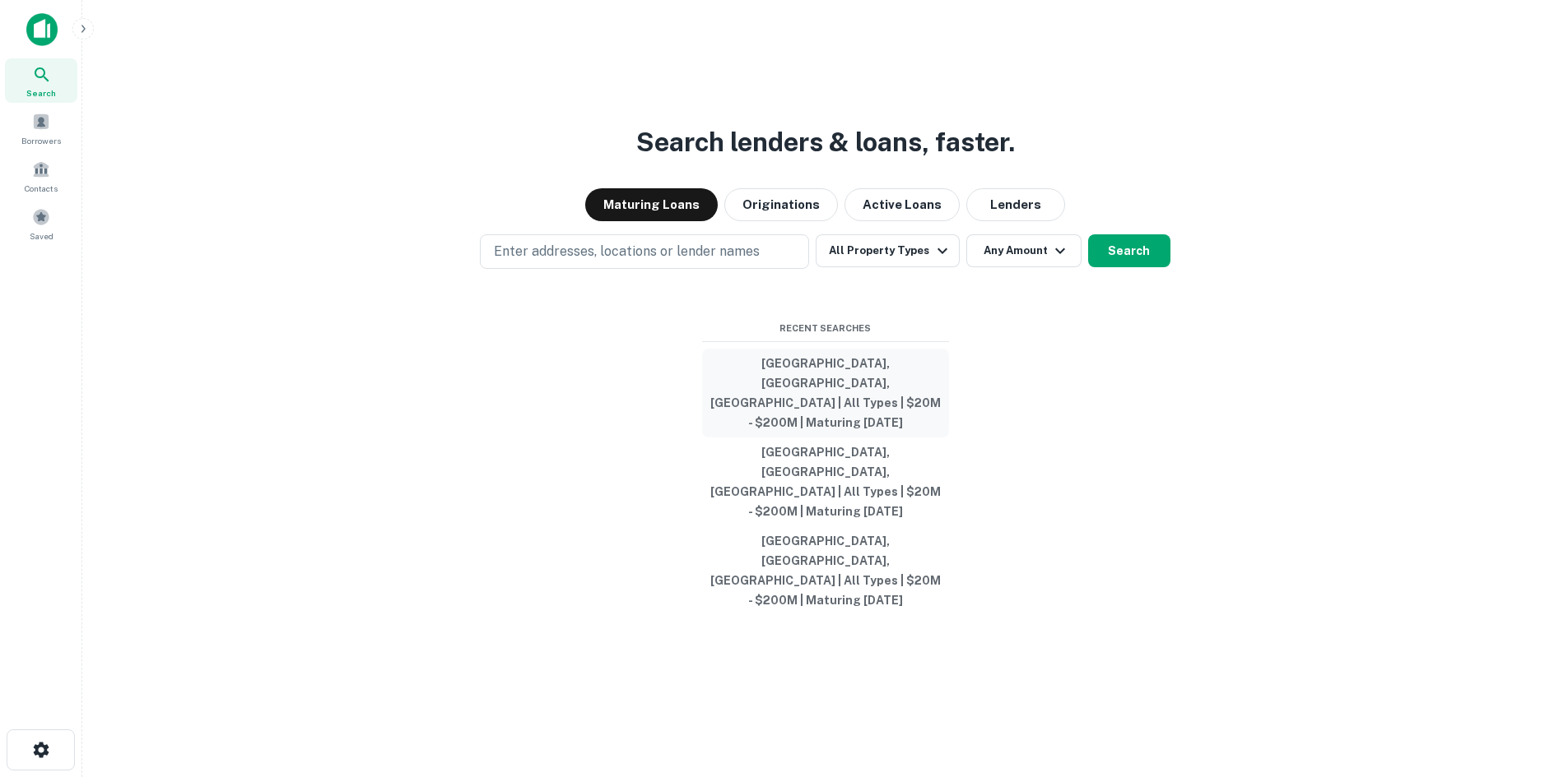
click at [800, 432] on button "[GEOGRAPHIC_DATA], [GEOGRAPHIC_DATA], [GEOGRAPHIC_DATA] | All Types | $20M - $2…" at bounding box center [825, 393] width 247 height 89
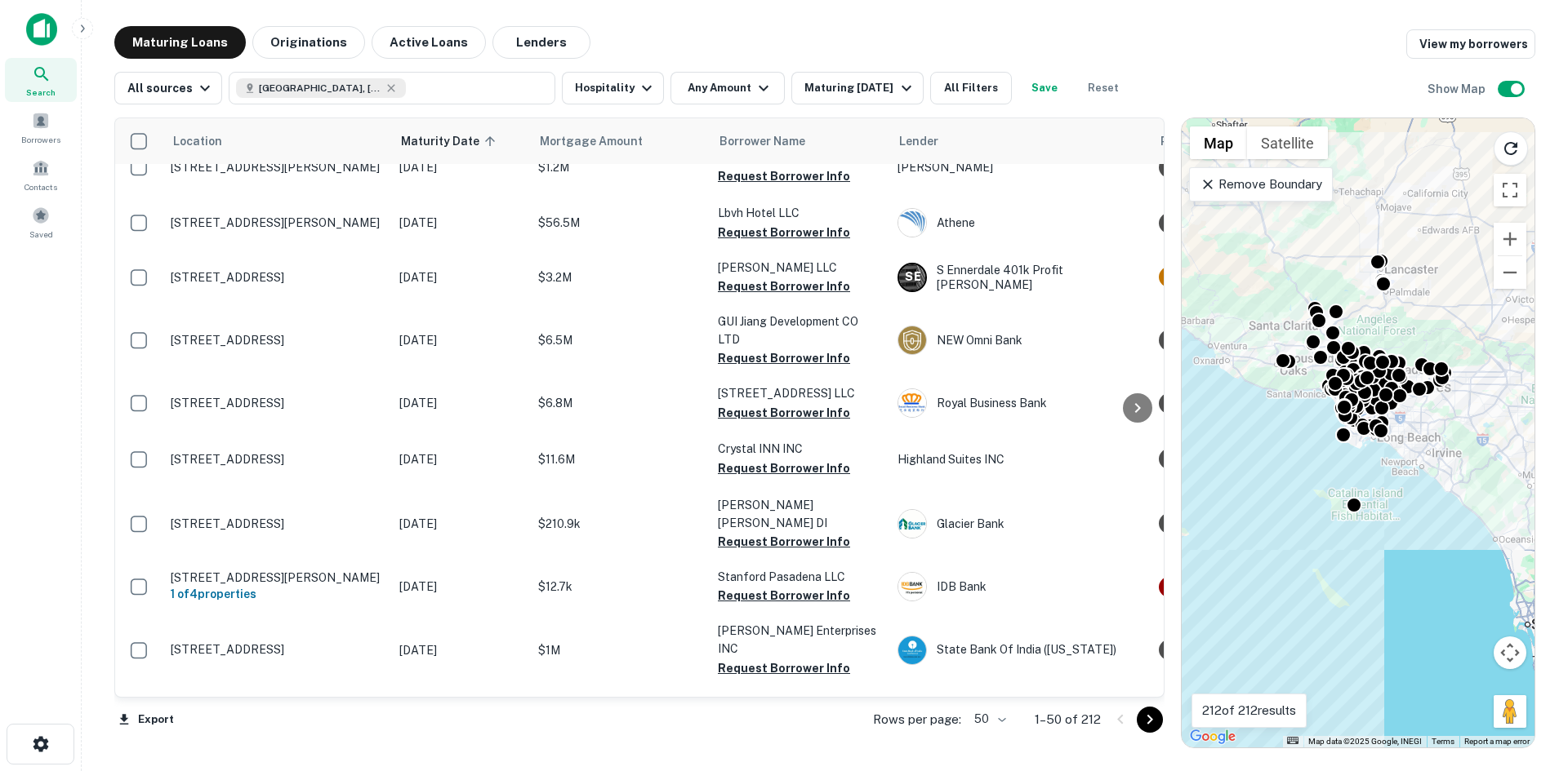
scroll to position [163, 0]
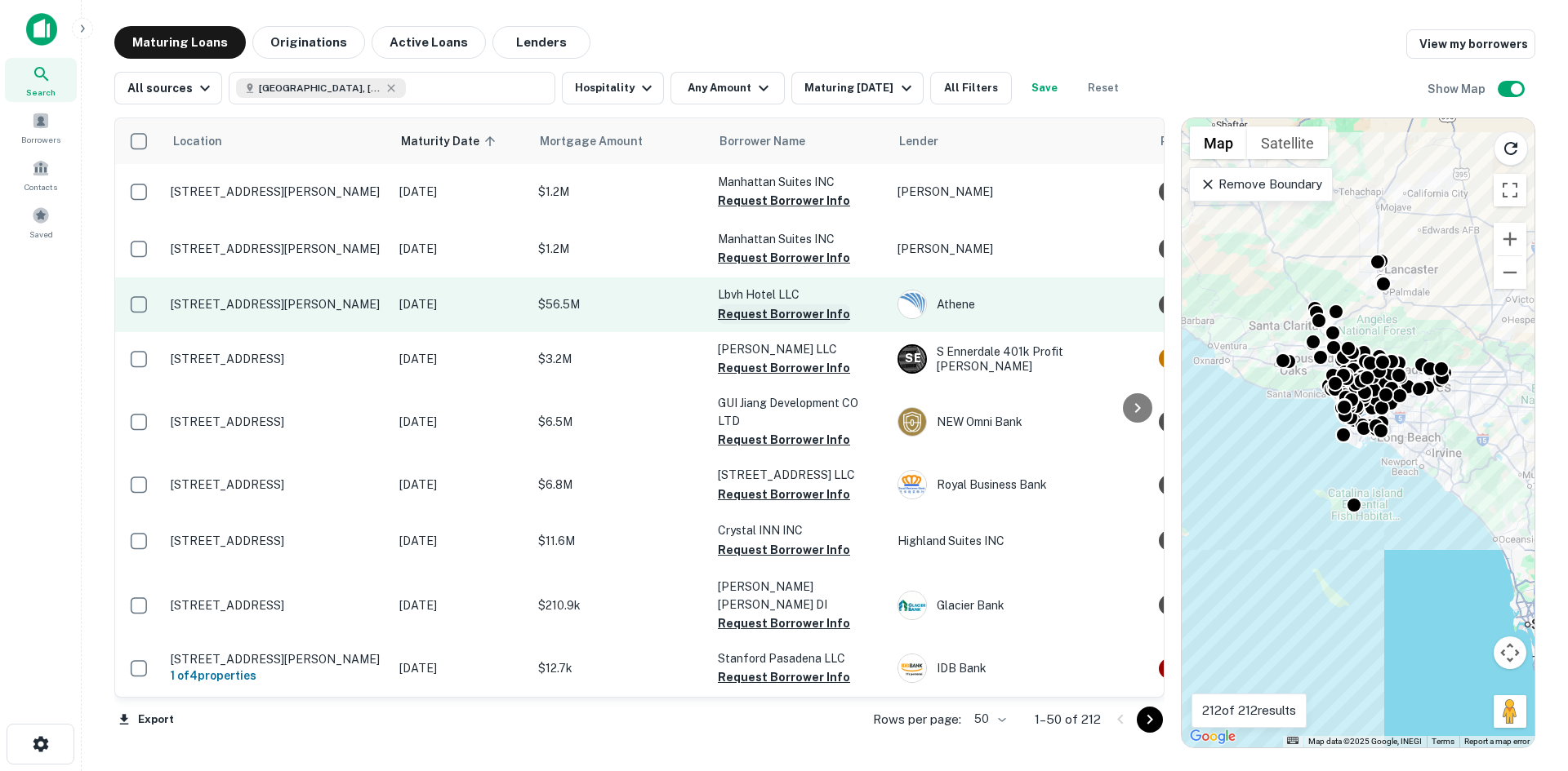
click at [773, 320] on button "Request Borrower Info" at bounding box center [784, 314] width 132 height 20
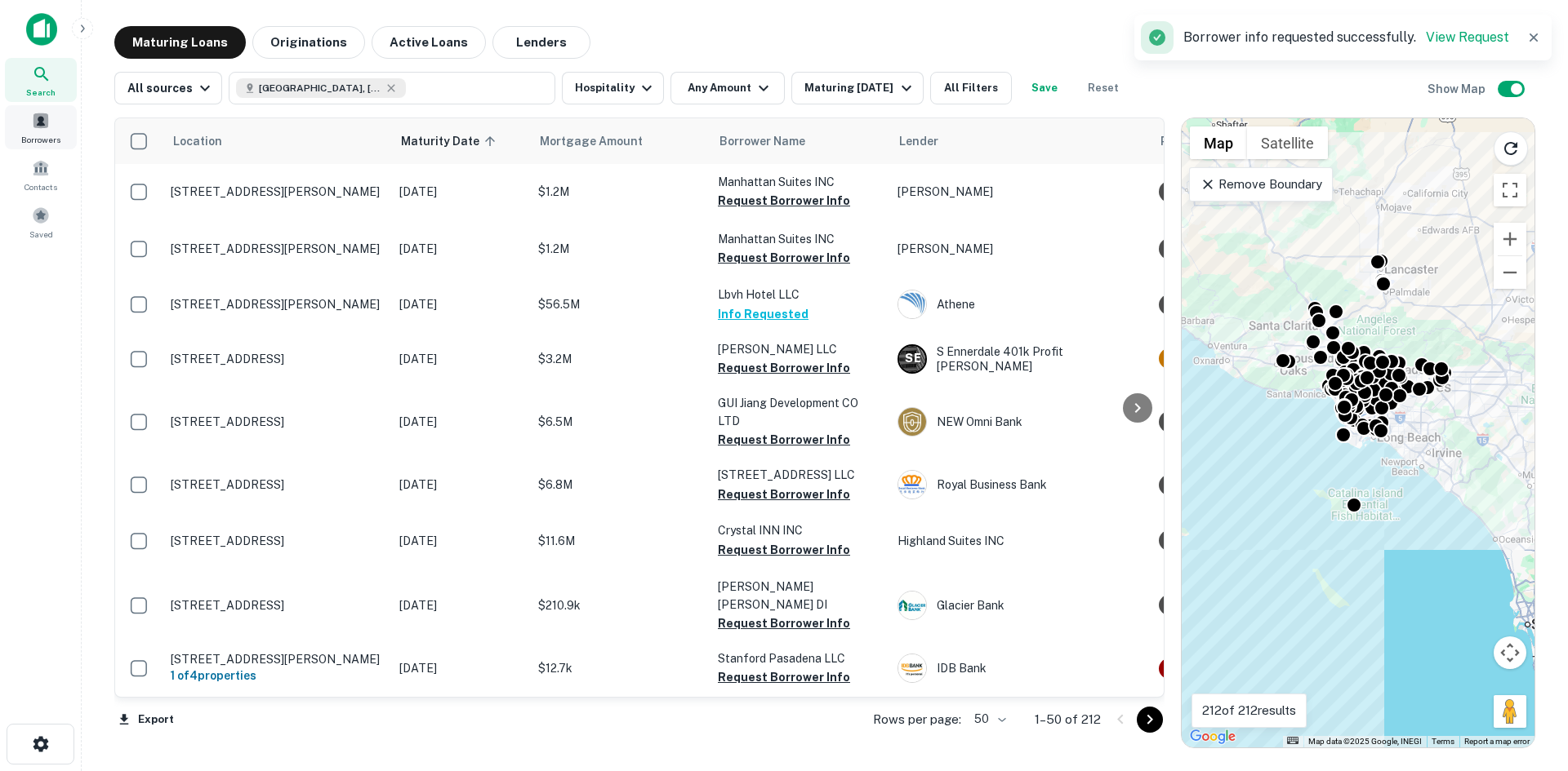
click at [46, 129] on span at bounding box center [40, 120] width 18 height 18
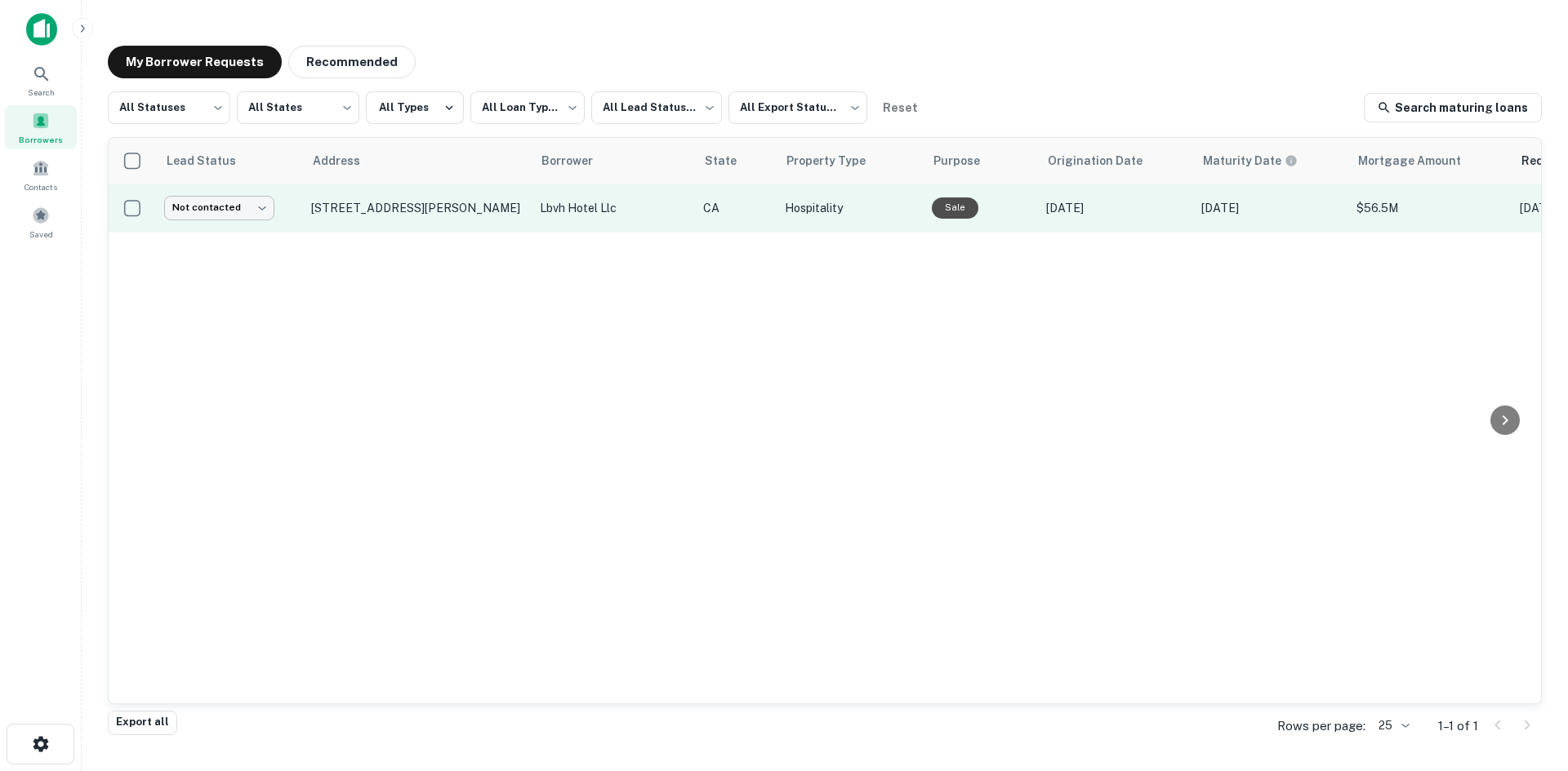
click at [267, 198] on body "**********" at bounding box center [784, 386] width 1568 height 771
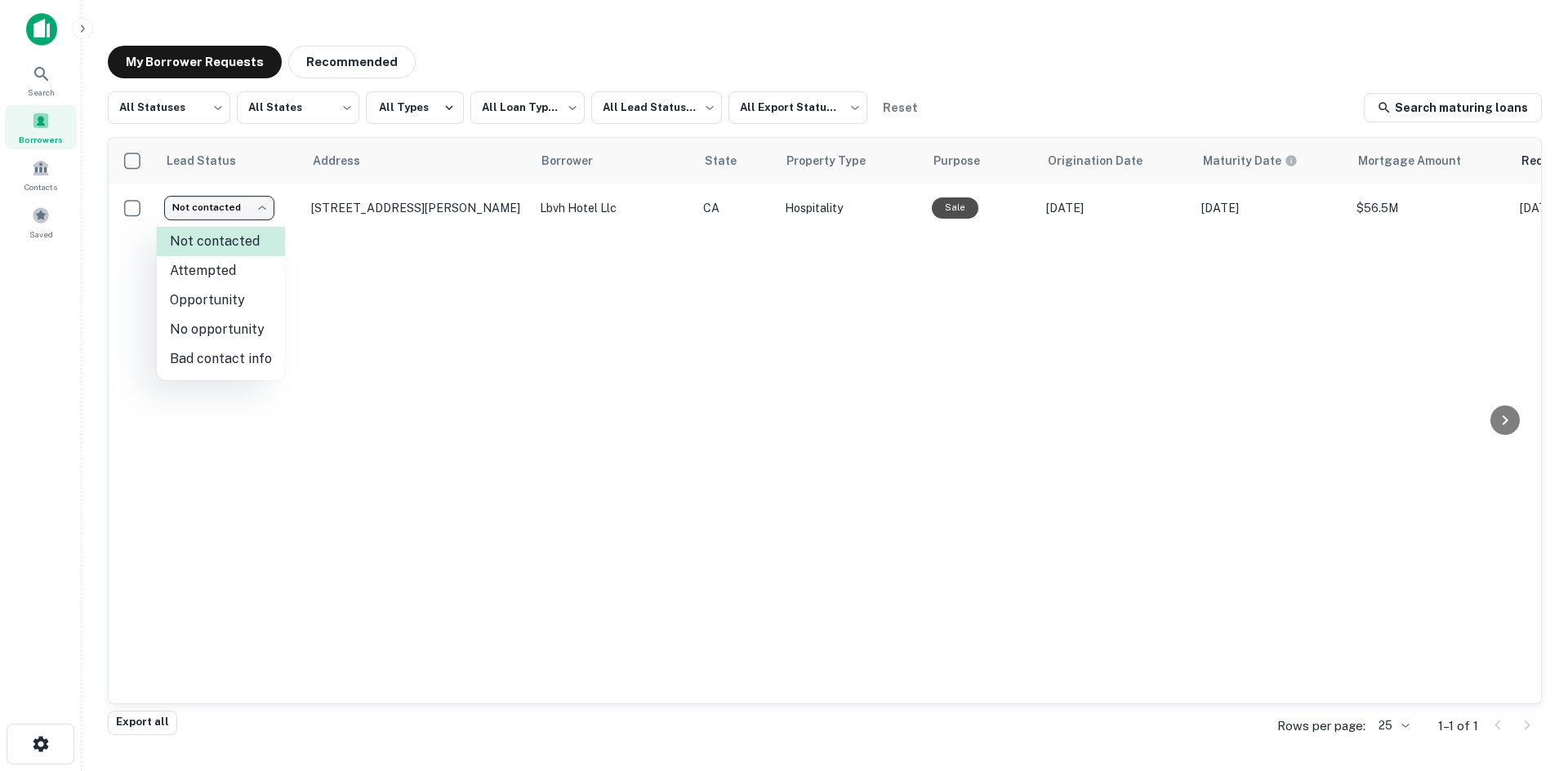
click at [458, 320] on div at bounding box center [784, 386] width 1568 height 771
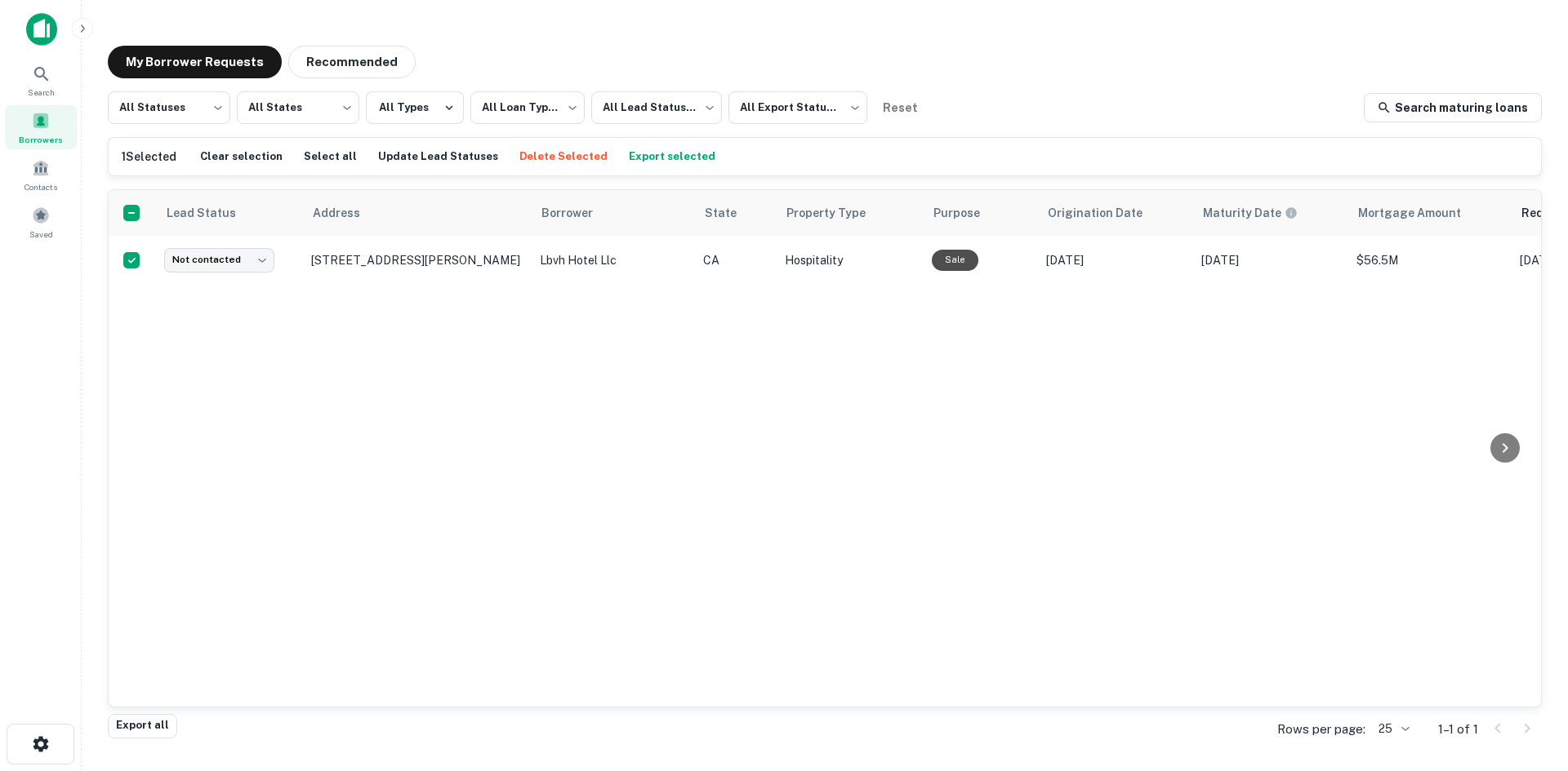
click at [397, 512] on div "Lead Status Address Borrower State Property Type Purpose Origination Date Matur…" at bounding box center [824, 449] width 1432 height 516
